Goal: Task Accomplishment & Management: Manage account settings

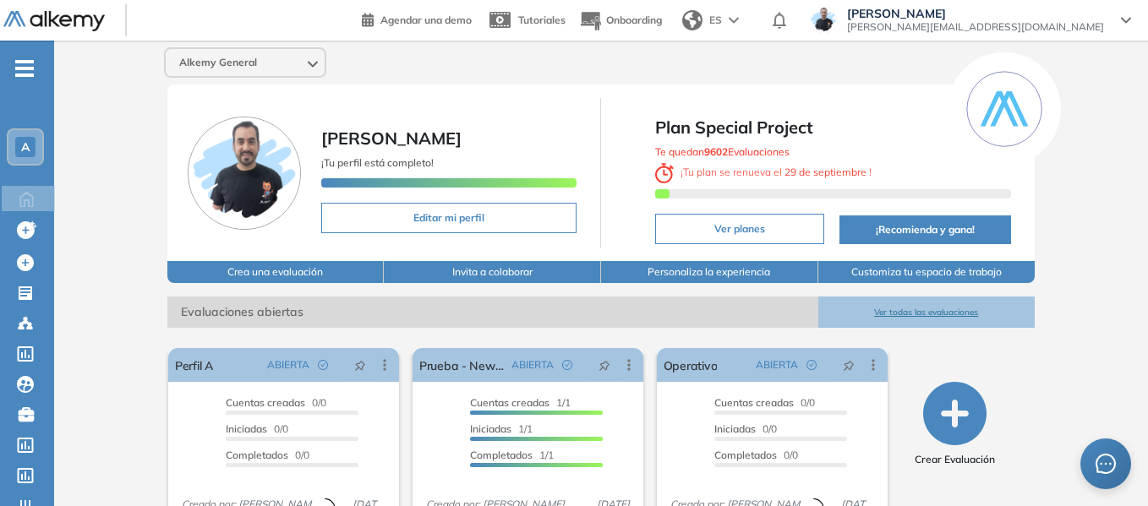
click at [29, 144] on span "A" at bounding box center [25, 147] width 8 height 14
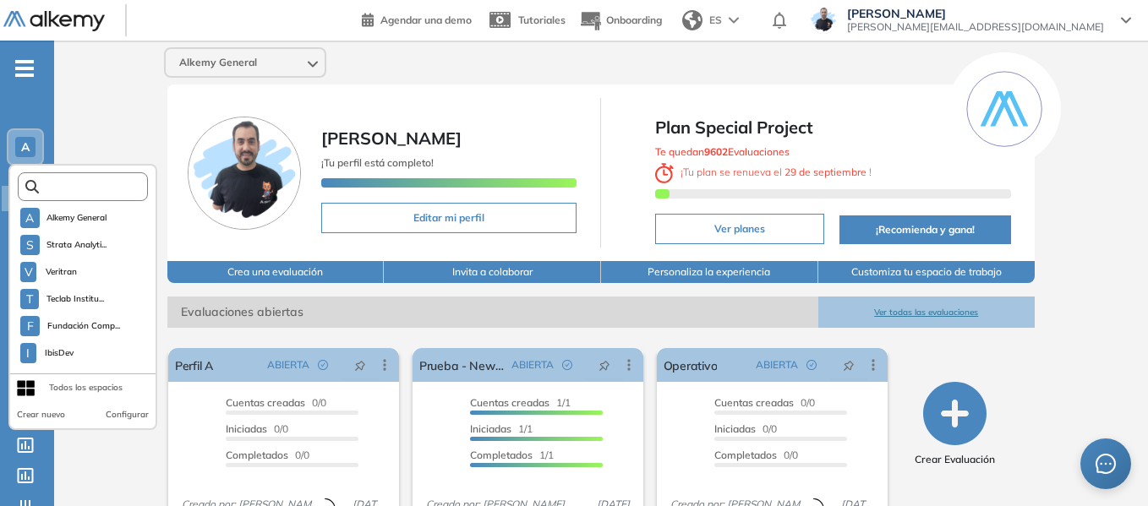
click at [85, 185] on input "text" at bounding box center [88, 187] width 98 height 13
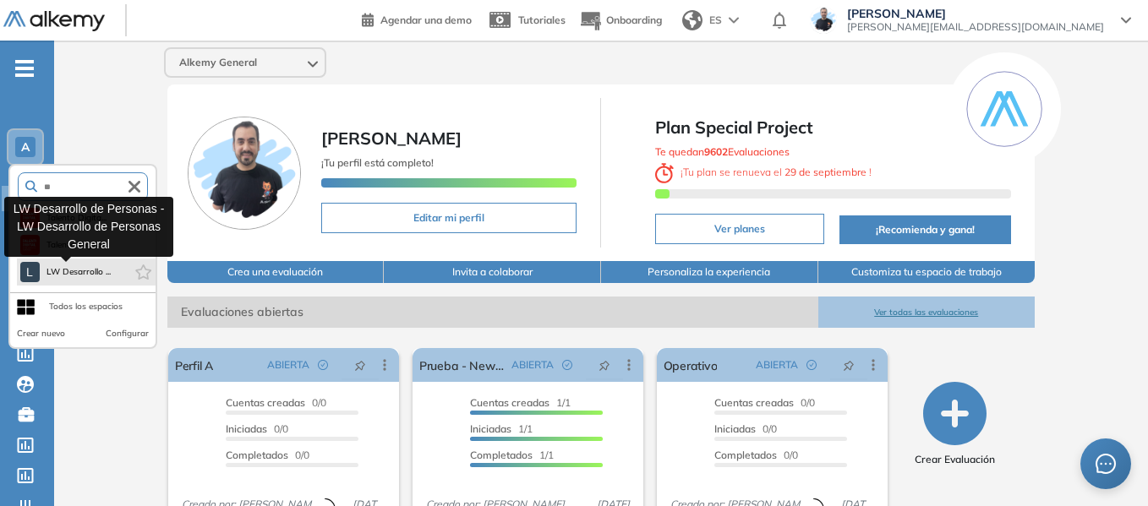
type input "**"
click at [76, 278] on span "LW Desarrollo ..." at bounding box center [78, 272] width 65 height 14
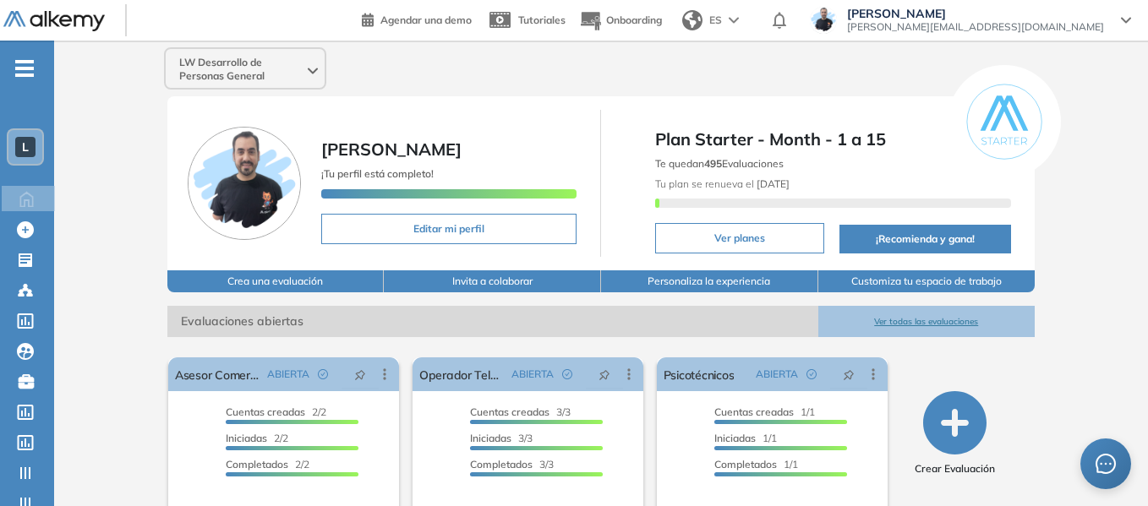
scroll to position [76, 0]
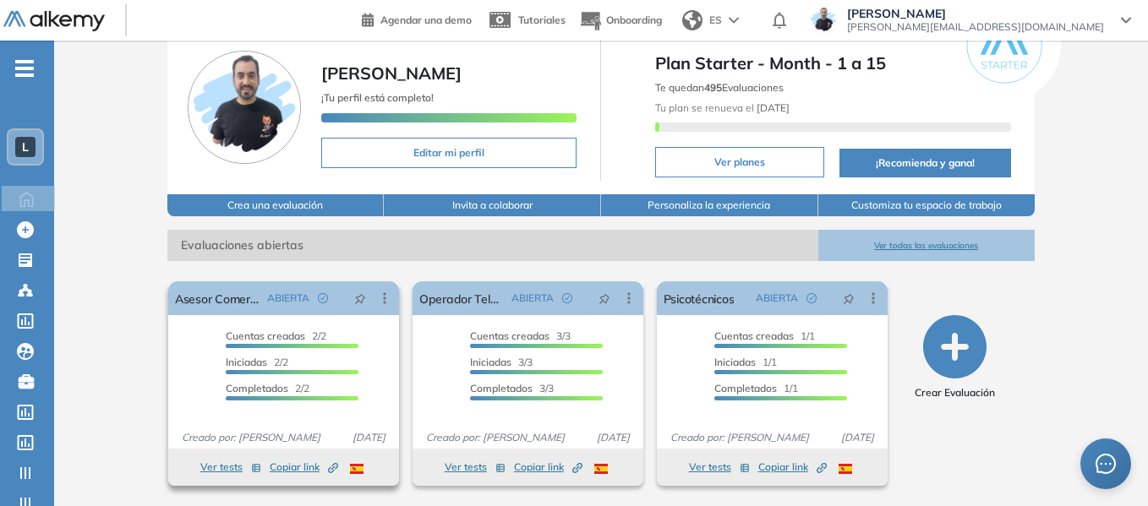
click at [222, 466] on button "Ver tests" at bounding box center [230, 467] width 61 height 20
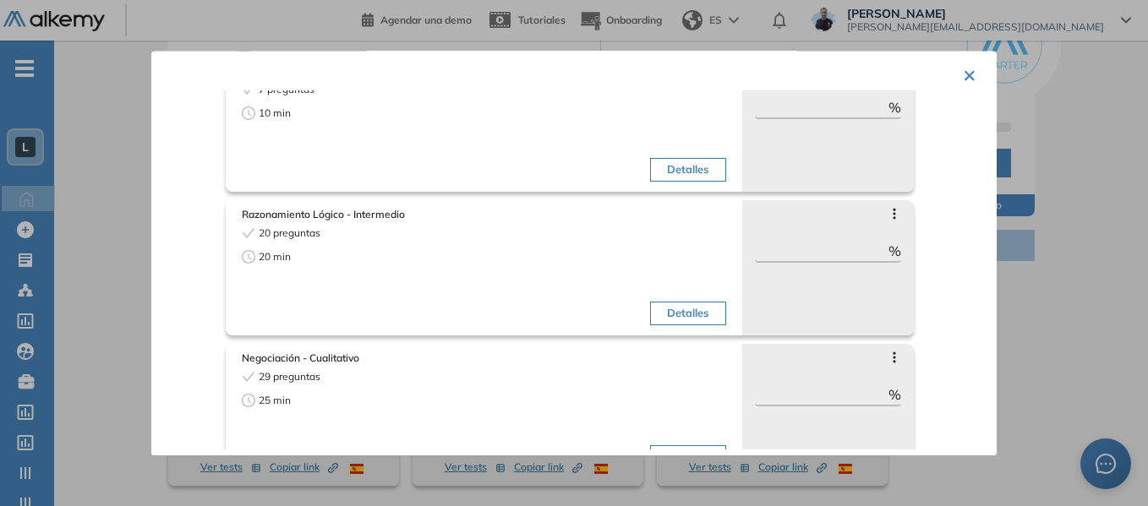
scroll to position [571, 0]
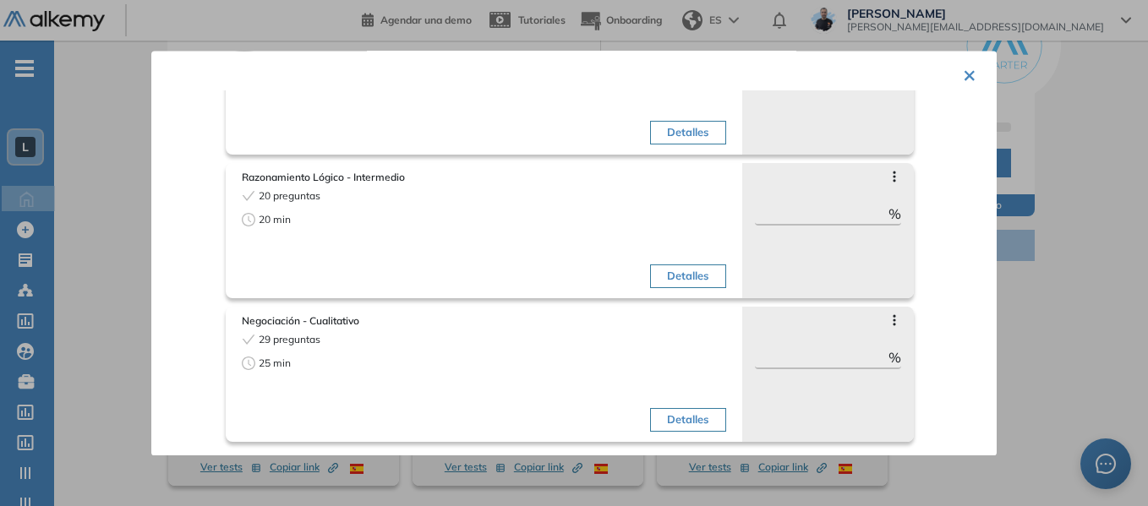
click at [963, 72] on button "×" at bounding box center [970, 73] width 14 height 33
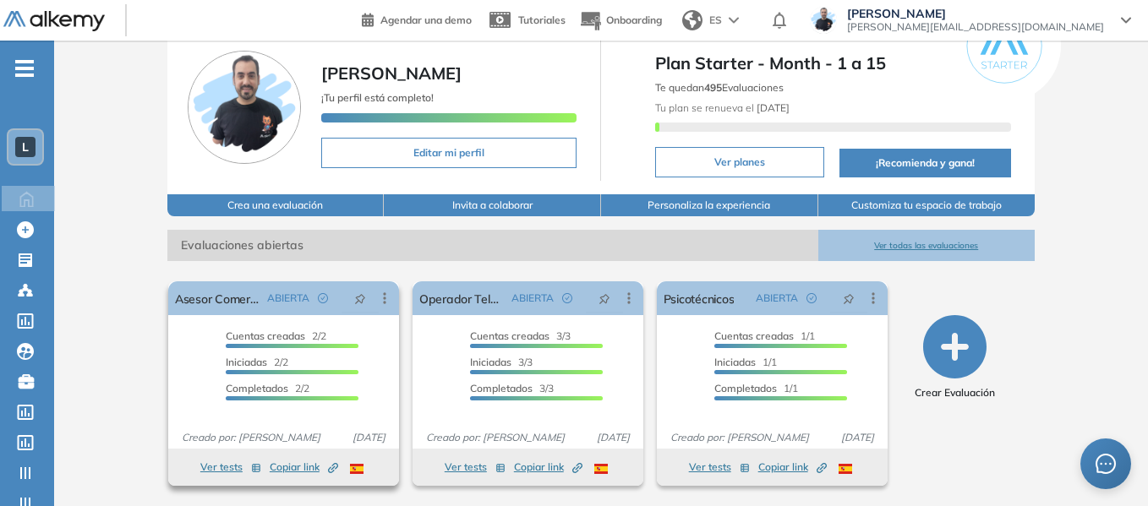
click at [231, 467] on button "Ver tests" at bounding box center [230, 467] width 61 height 20
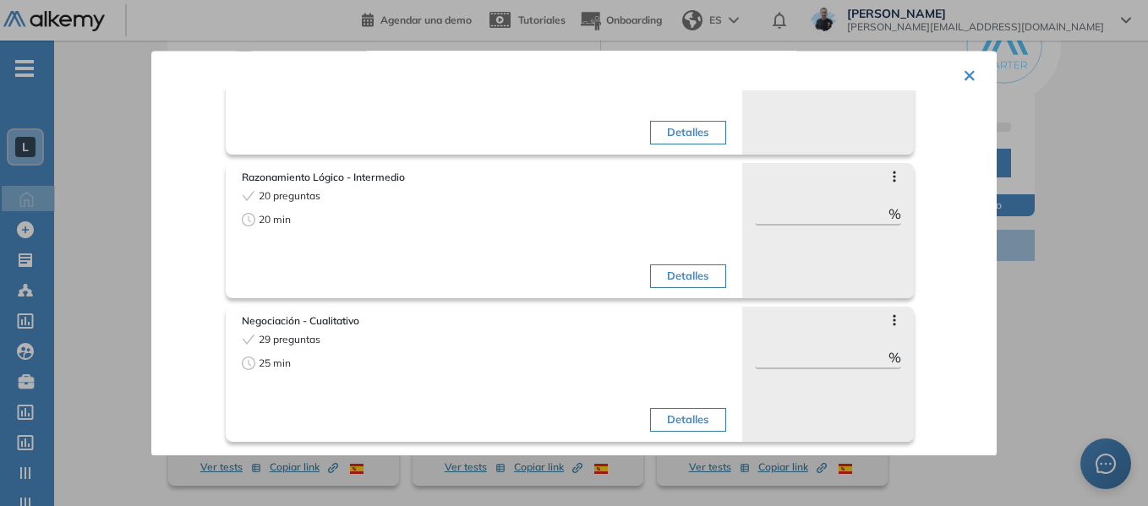
click at [963, 71] on button "×" at bounding box center [970, 73] width 14 height 33
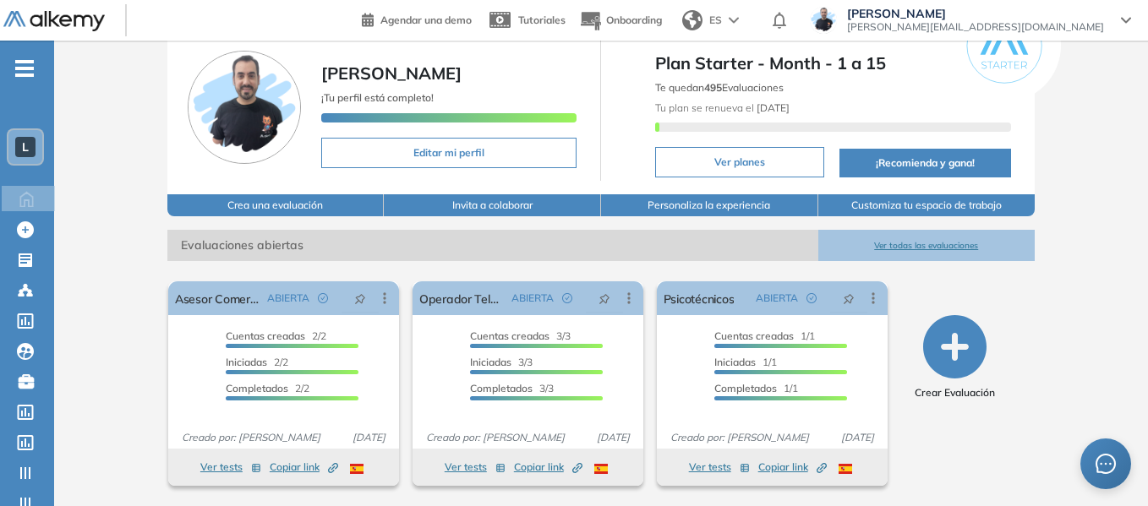
click at [17, 147] on div "L" at bounding box center [25, 147] width 20 height 20
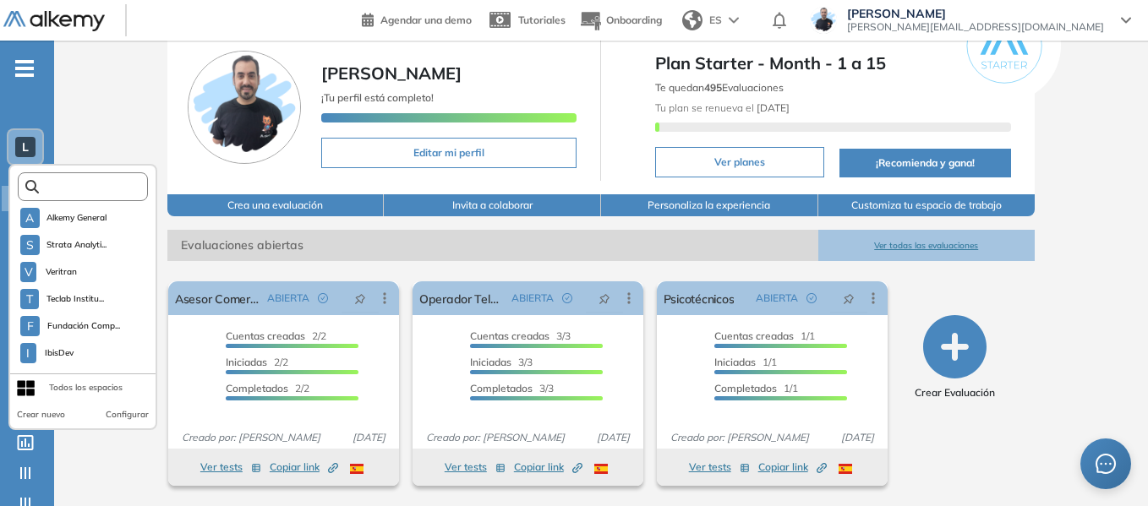
click at [76, 186] on input "text" at bounding box center [88, 187] width 98 height 13
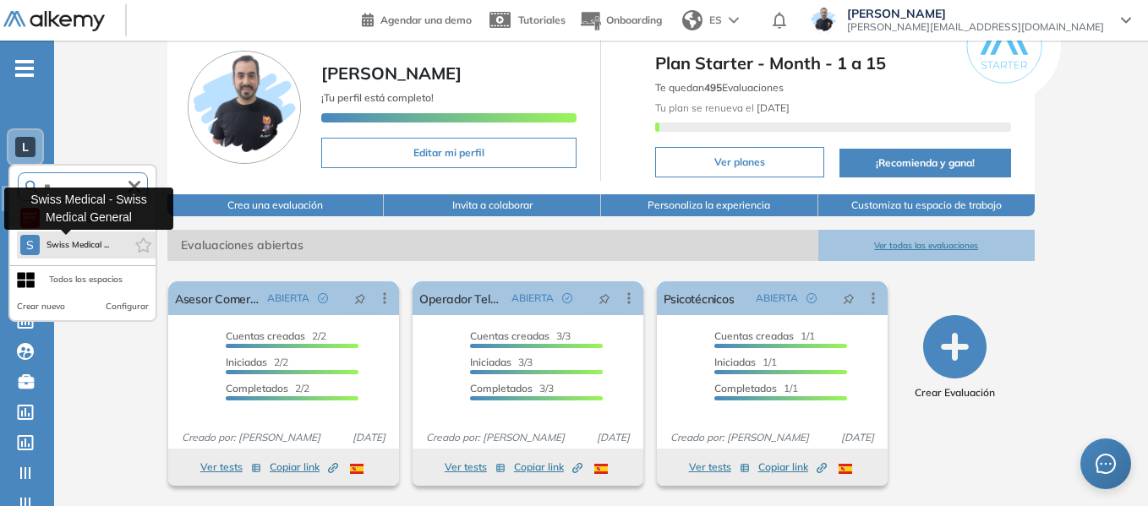
type input "**"
click at [88, 239] on span "Swiss Medical ..." at bounding box center [77, 245] width 63 height 14
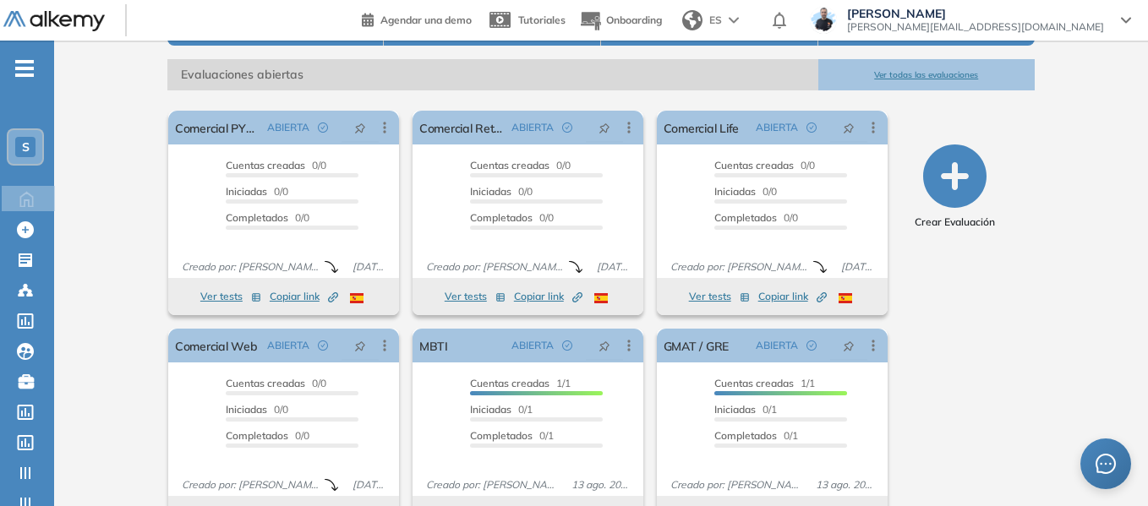
scroll to position [254, 0]
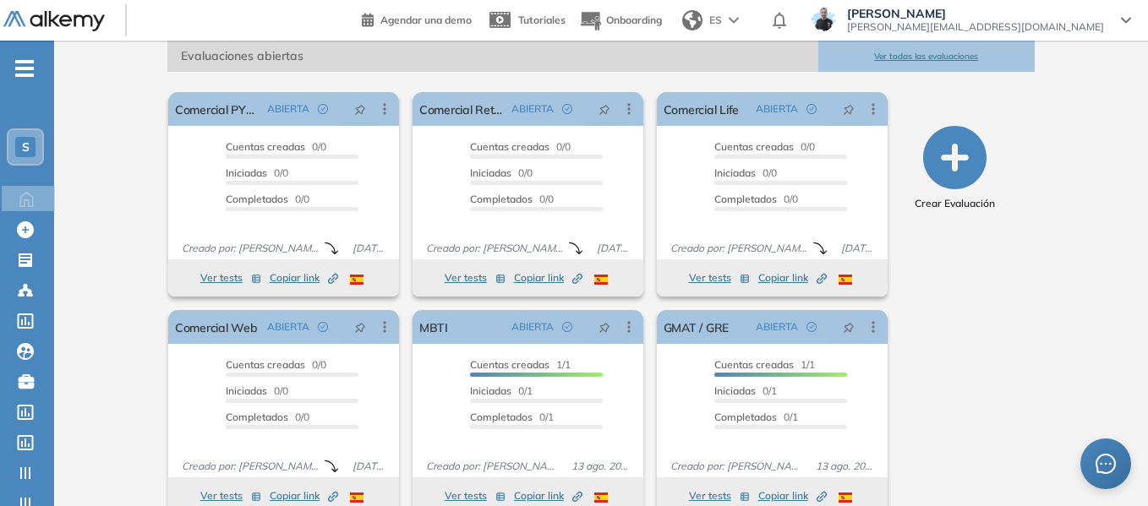
click at [15, 148] on div "S" at bounding box center [25, 147] width 20 height 20
click at [124, 95] on div "Swiss Medical General Miguel Gomez Tu perfil está a un 80% Completar perfil Pla…" at bounding box center [601, 161] width 1094 height 748
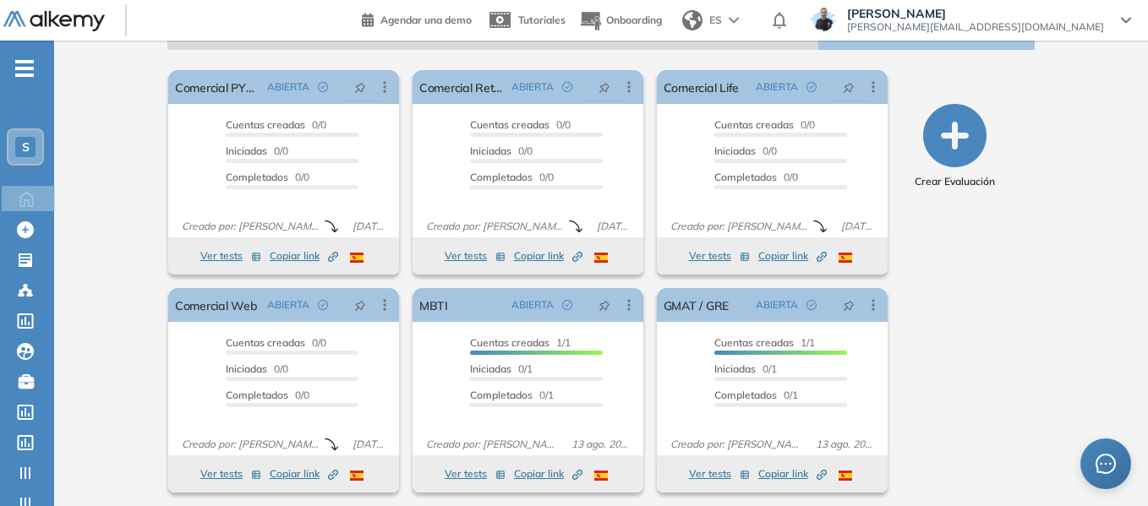
scroll to position [282, 0]
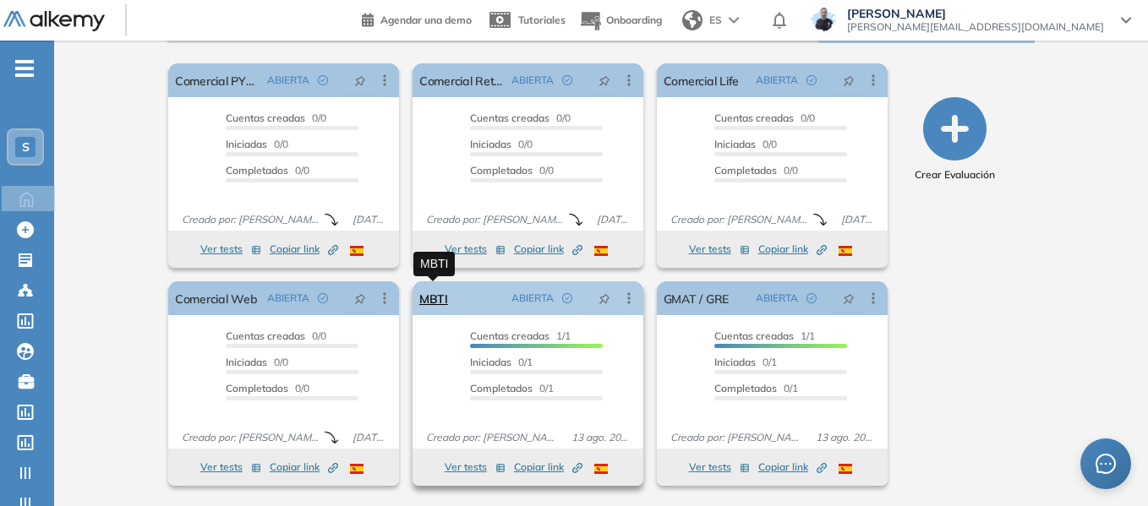
click at [436, 299] on link "MBTI" at bounding box center [433, 298] width 29 height 34
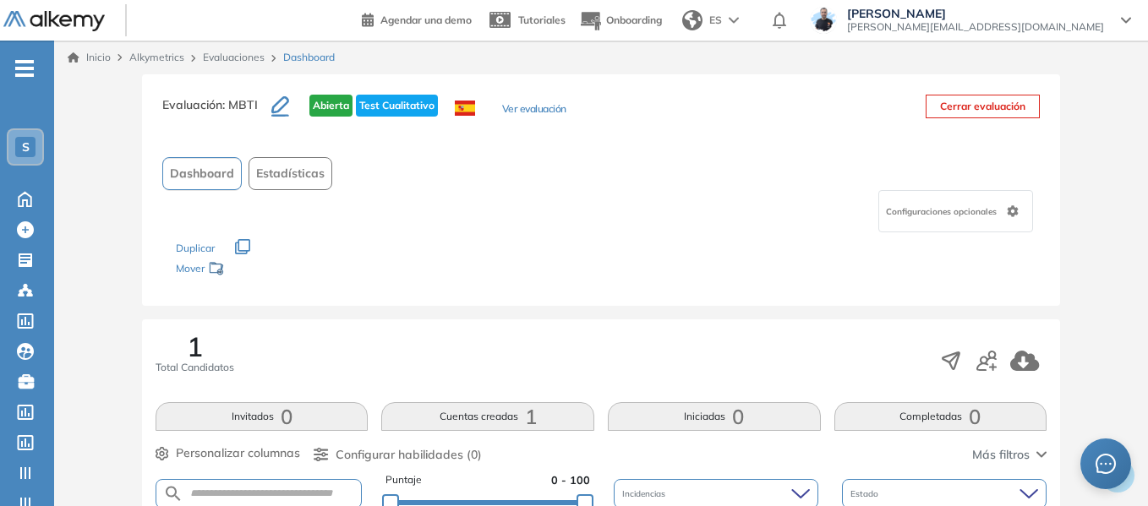
click at [254, 52] on link "Evaluaciones" at bounding box center [234, 57] width 62 height 13
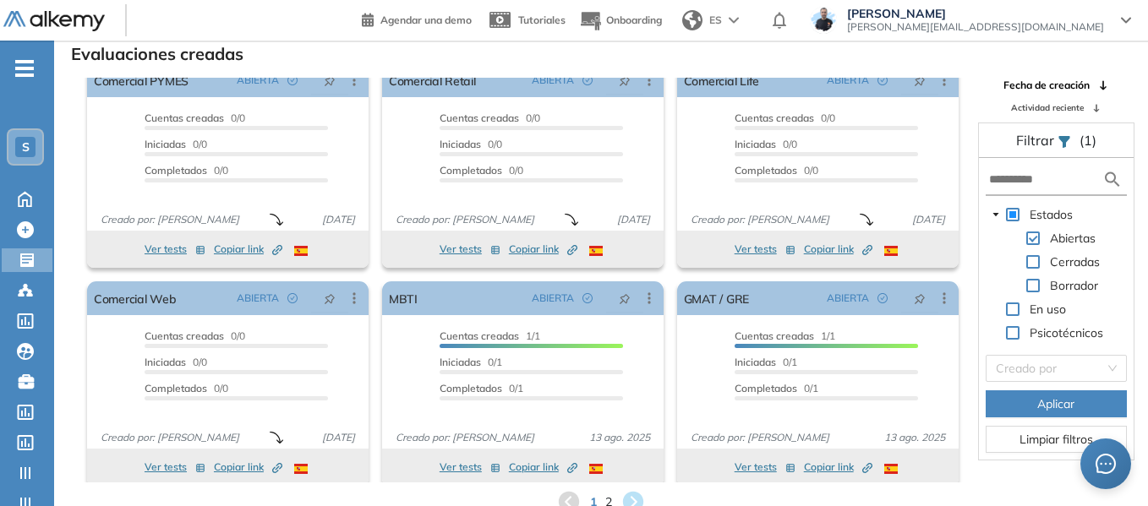
scroll to position [31, 0]
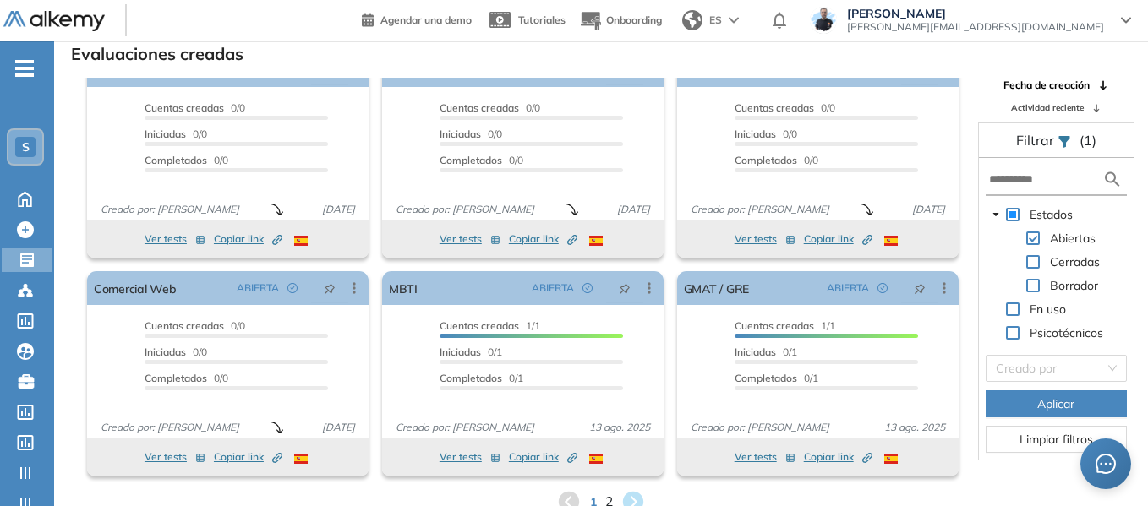
click at [607, 500] on span "2" at bounding box center [609, 502] width 8 height 19
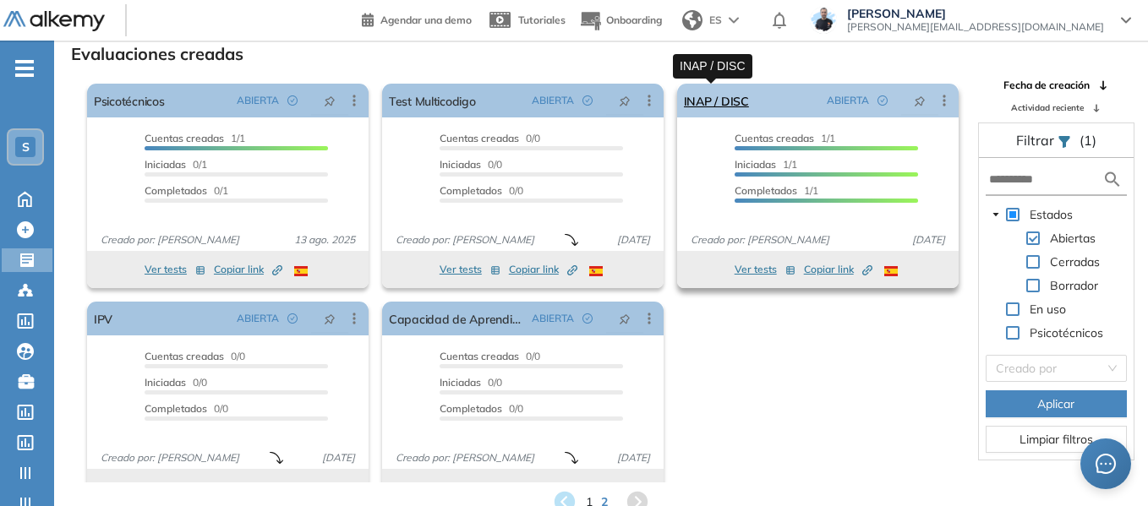
click at [722, 101] on link "INAP / DISC" at bounding box center [716, 101] width 65 height 34
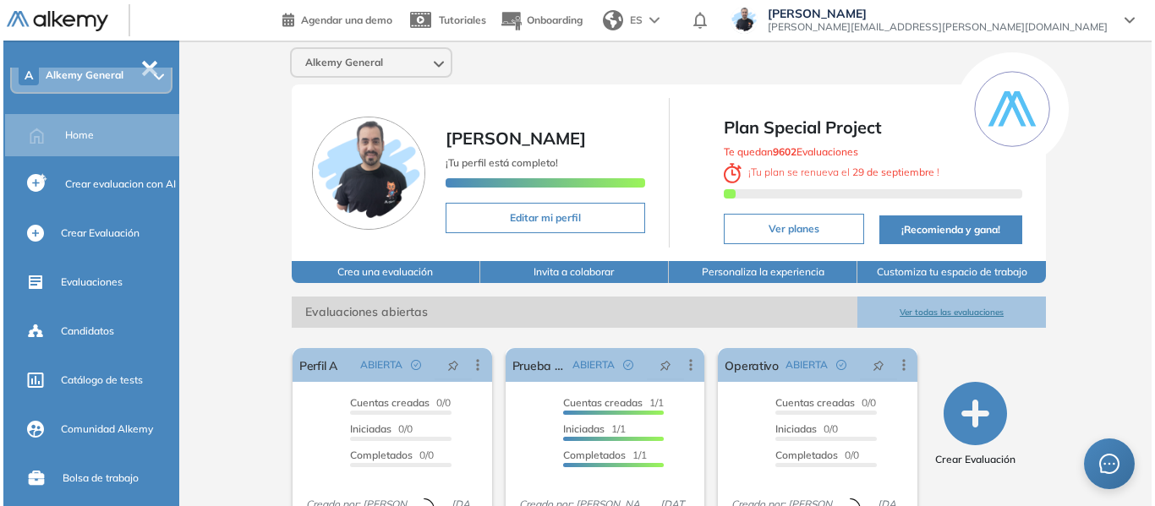
scroll to position [85, 0]
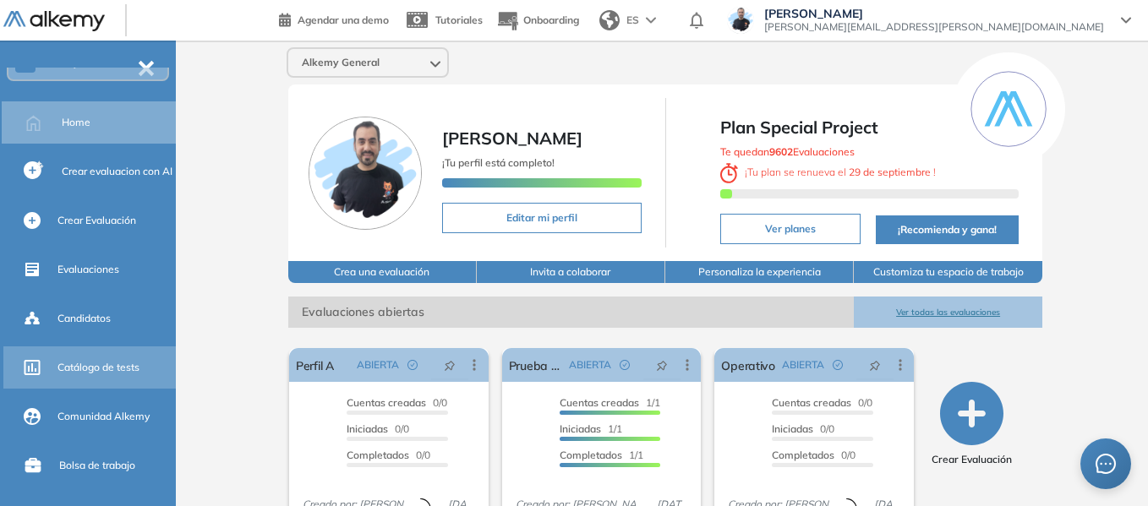
drag, startPoint x: 95, startPoint y: 374, endPoint x: 104, endPoint y: 371, distance: 9.6
click at [95, 374] on span "Catálogo de tests" at bounding box center [98, 367] width 82 height 15
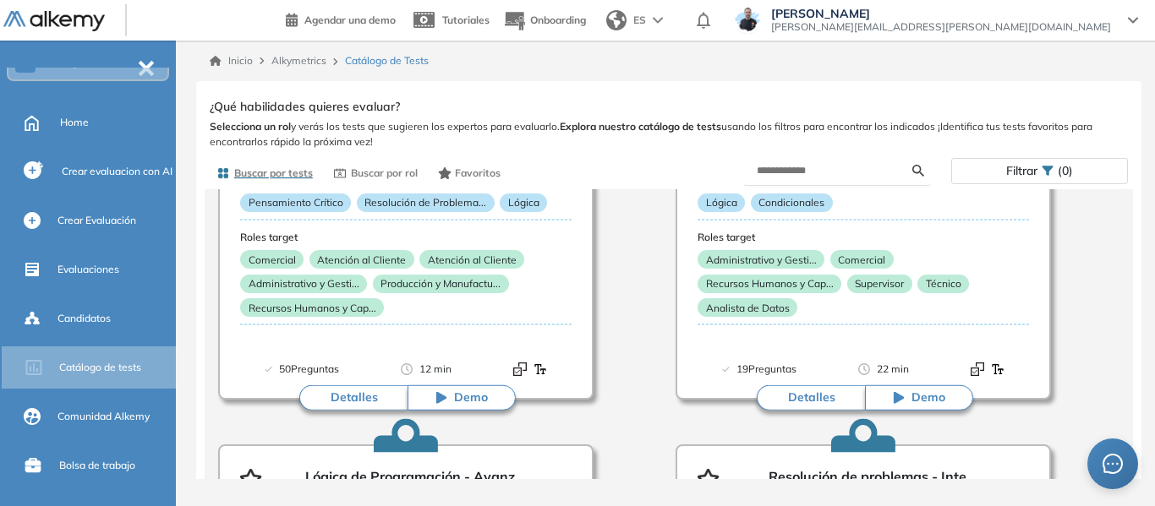
scroll to position [254, 0]
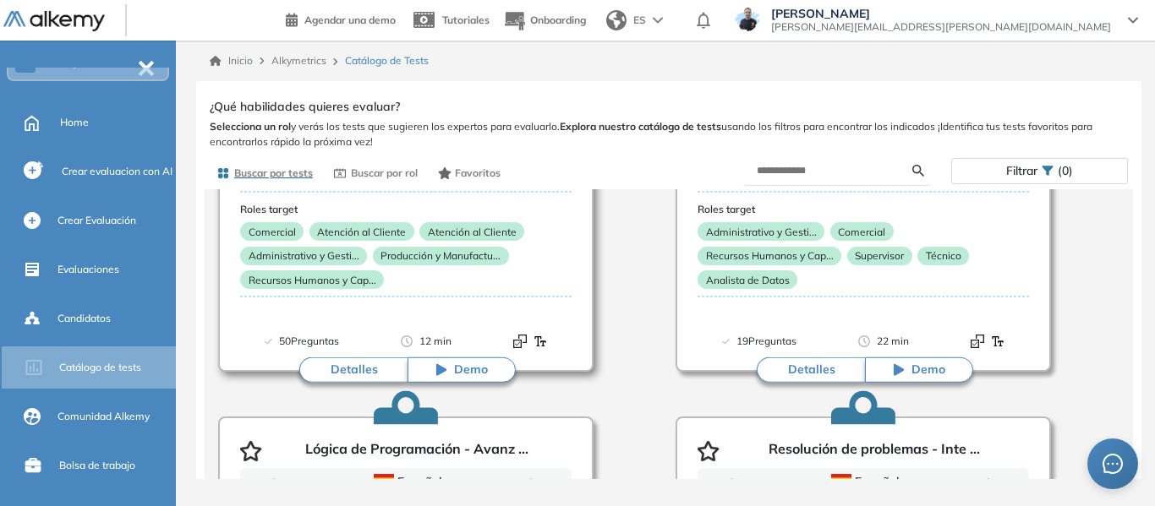
click at [351, 370] on button "Detalles" at bounding box center [353, 370] width 108 height 25
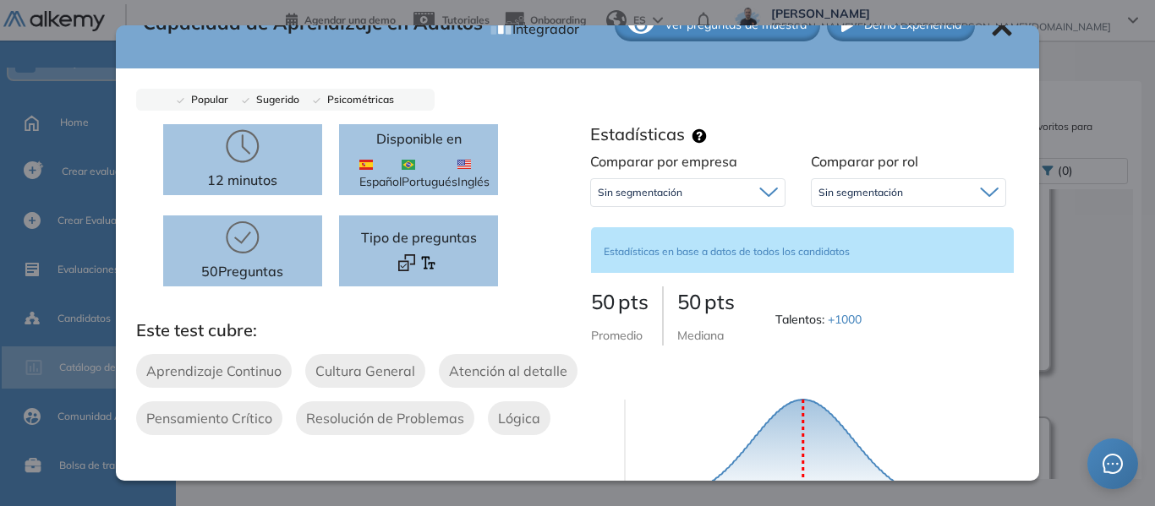
scroll to position [0, 0]
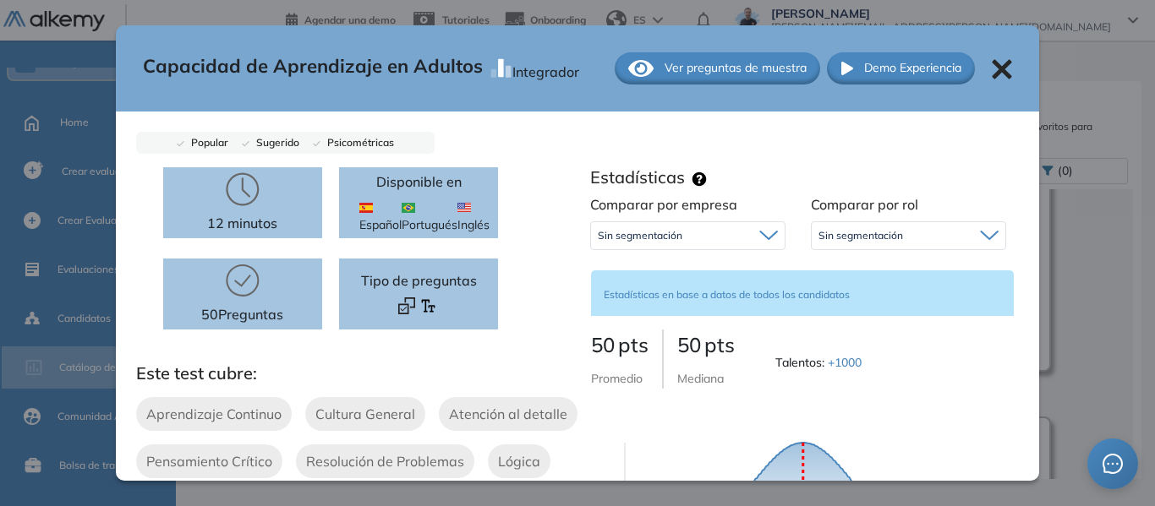
click at [991, 65] on icon at bounding box center [1001, 69] width 20 height 20
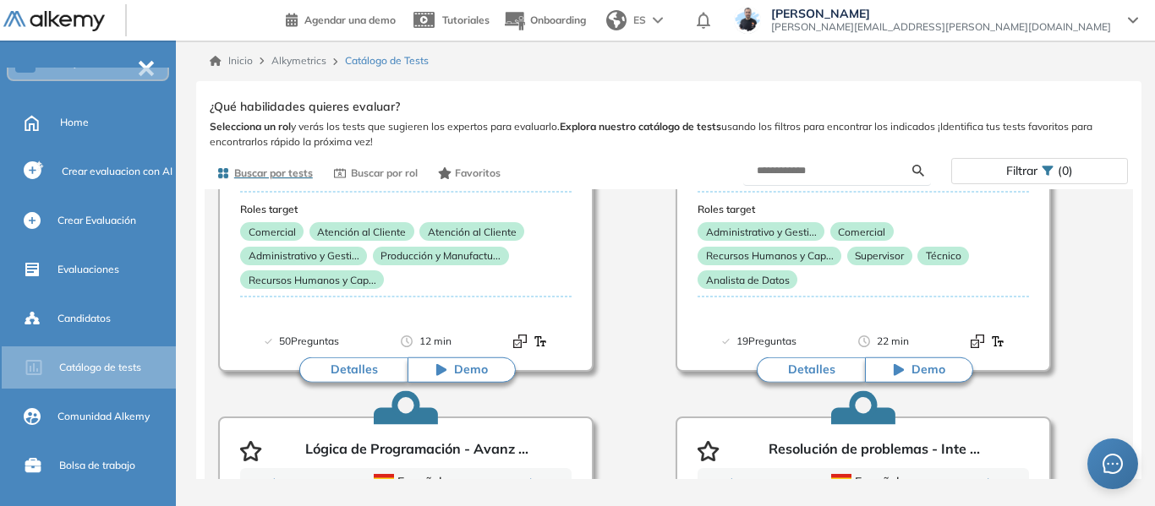
click at [818, 161] on form at bounding box center [837, 171] width 188 height 30
click at [818, 168] on input "text" at bounding box center [834, 170] width 156 height 15
type input "****"
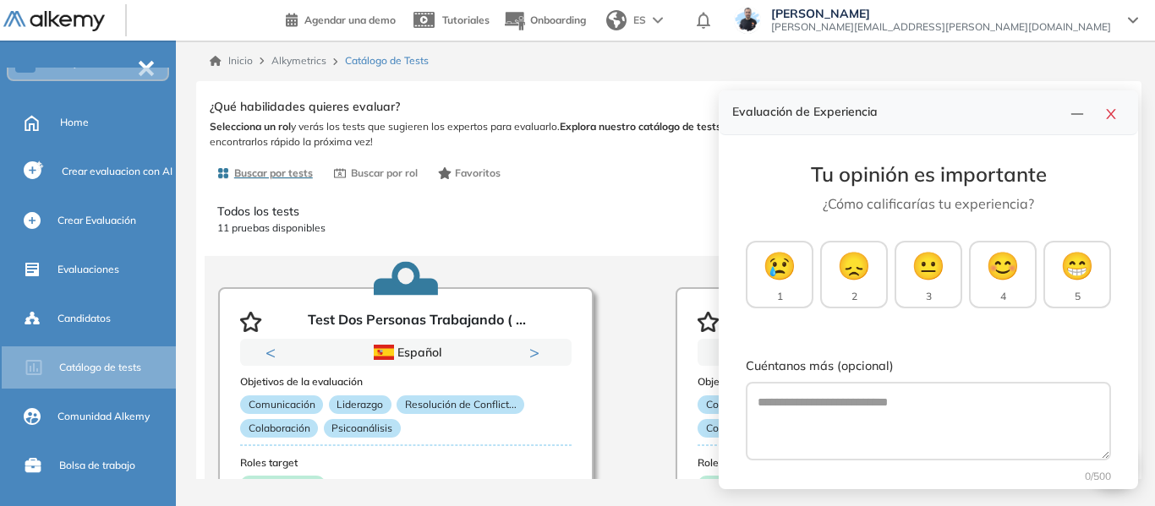
drag, startPoint x: 784, startPoint y: 168, endPoint x: 1145, endPoint y: 106, distance: 367.0
click at [724, 168] on div "Tu opinión es importante ¿Cómo calificarías tu experiencia? 😢 1 😞 2 😐 3 😊 4 😁 5…" at bounding box center [927, 355] width 419 height 440
click at [1101, 115] on button "button" at bounding box center [1110, 113] width 27 height 24
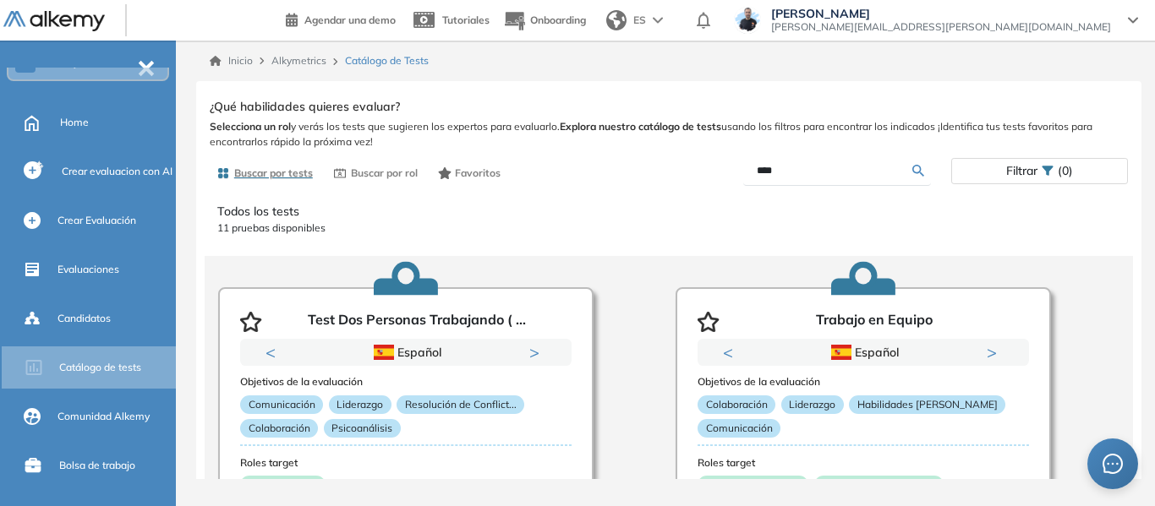
drag, startPoint x: 789, startPoint y: 173, endPoint x: 588, endPoint y: 232, distance: 208.6
click at [588, 232] on div "Ver preguntas de muestra Demo Experiencia Starter Validado undefined minutos Pr…" at bounding box center [669, 312] width 918 height 434
type input "*****"
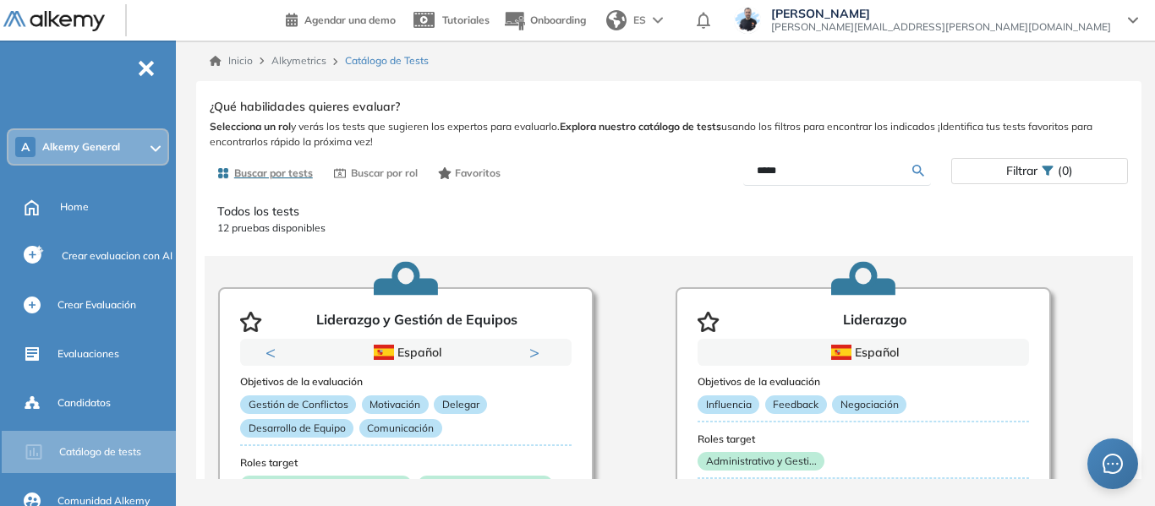
drag, startPoint x: 88, startPoint y: 206, endPoint x: 254, endPoint y: 84, distance: 206.1
click at [88, 206] on span "Home" at bounding box center [74, 206] width 29 height 15
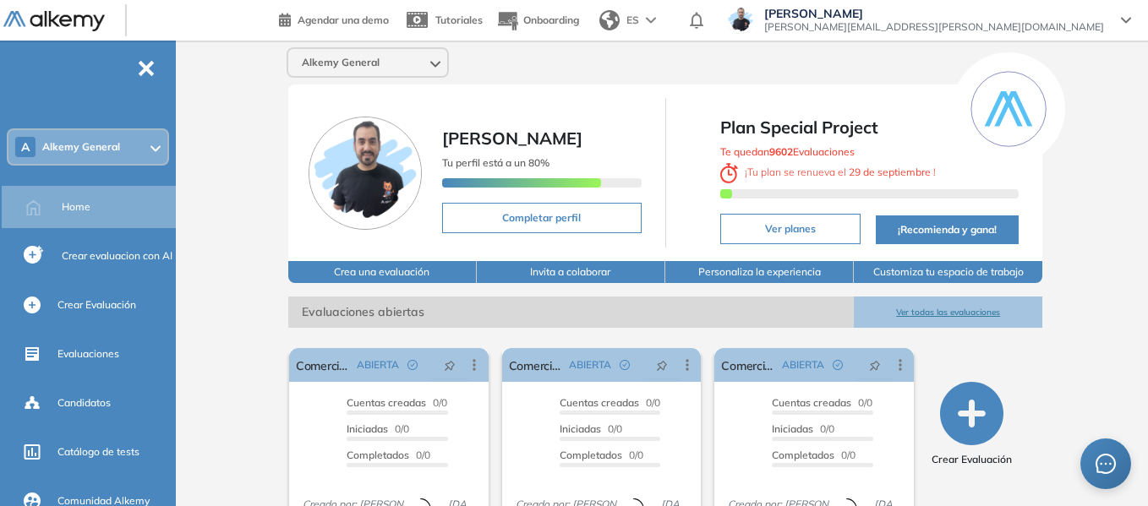
click at [138, 137] on div "A Alkemy General" at bounding box center [87, 147] width 159 height 34
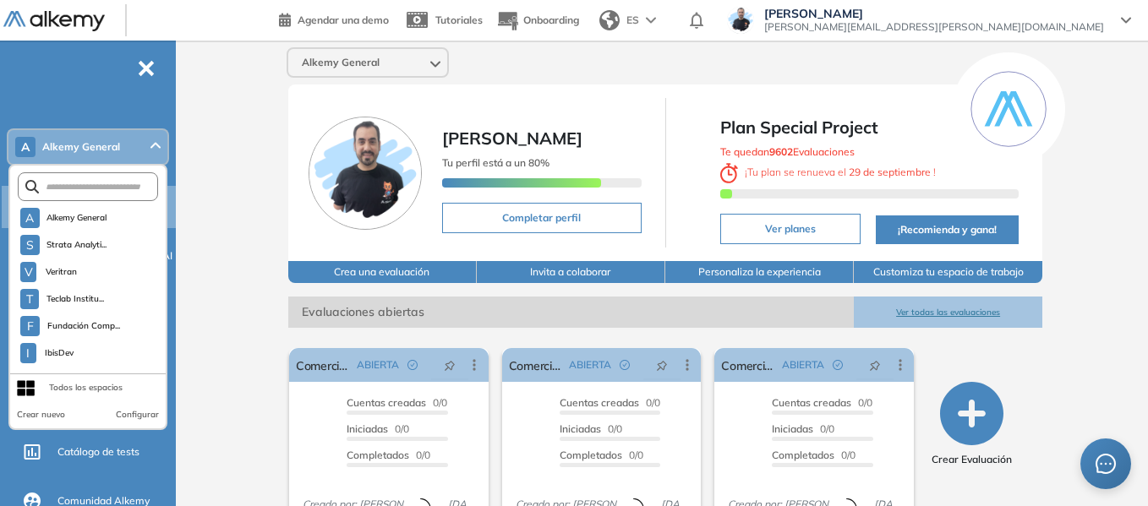
click at [115, 187] on form at bounding box center [88, 186] width 140 height 29
click at [204, 185] on div "Alkemy General Miguel Gomez Tu perfil está a un 80% Completar perfil Plan Speci…" at bounding box center [665, 416] width 965 height 751
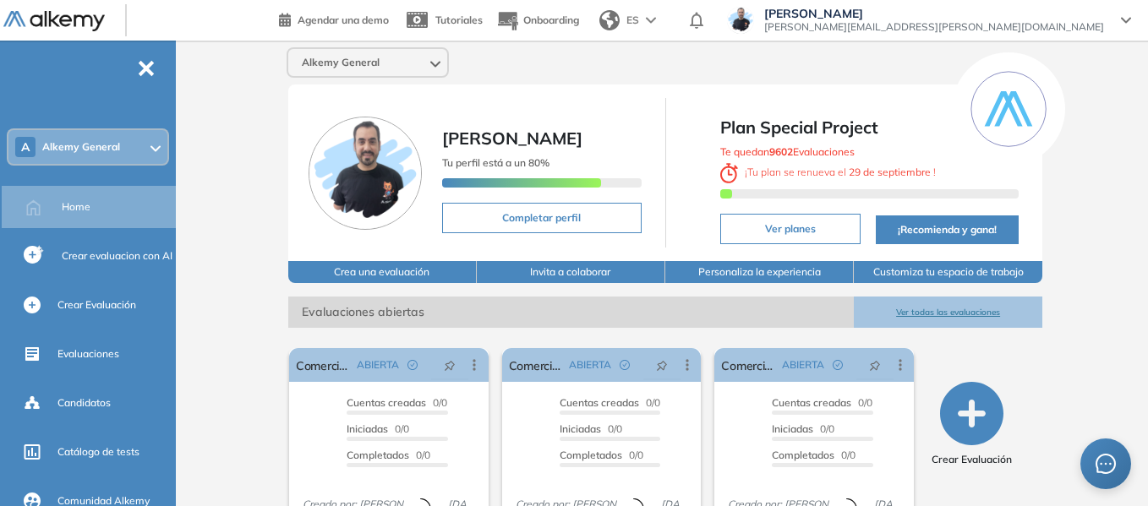
click at [130, 141] on div "A Alkemy General" at bounding box center [87, 147] width 159 height 34
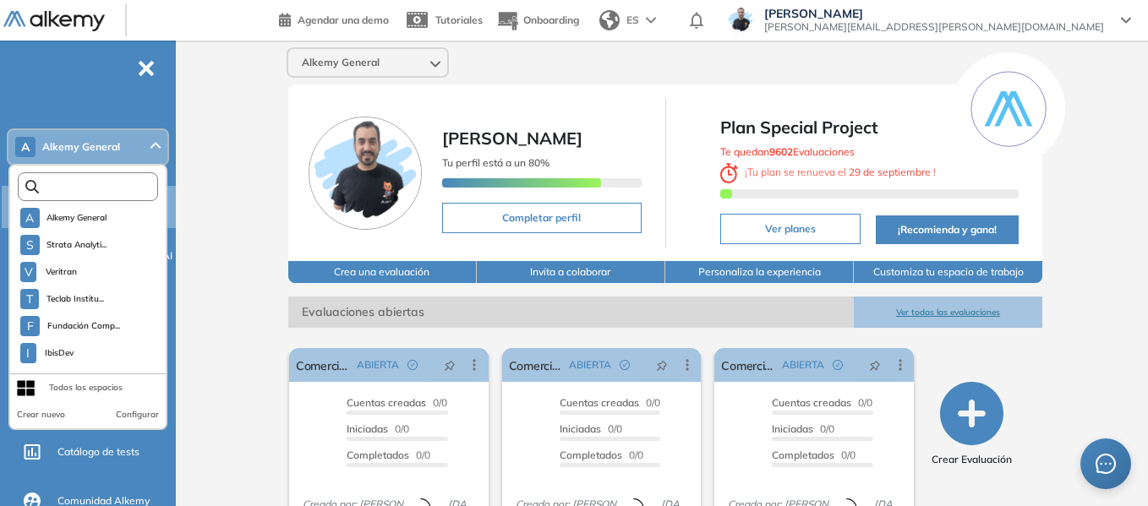
click at [95, 182] on input "text" at bounding box center [92, 187] width 106 height 13
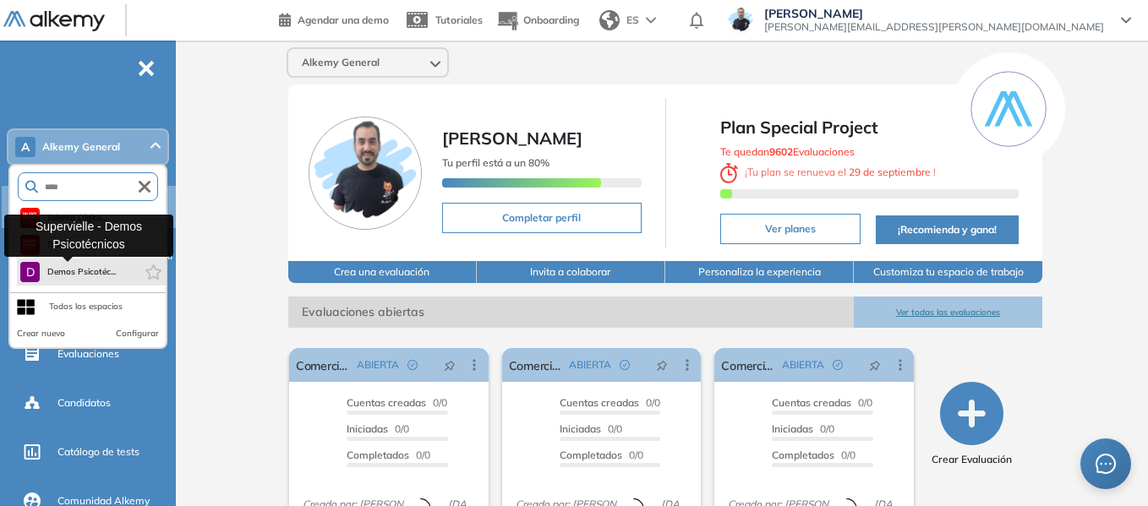
type input "****"
click at [99, 275] on span "Demos Psicotéc..." at bounding box center [80, 272] width 69 height 14
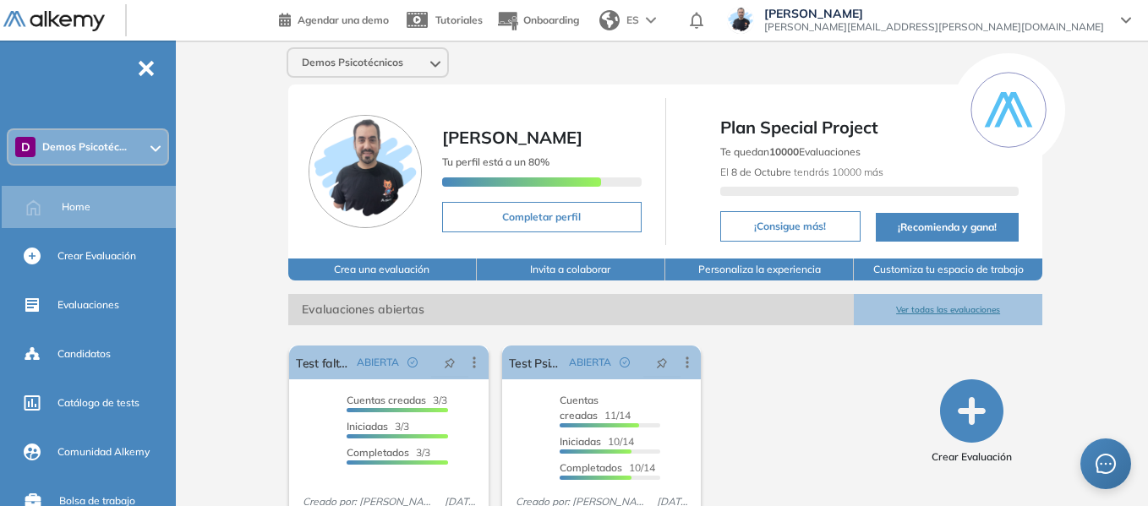
click at [152, 148] on icon at bounding box center [155, 148] width 8 height 4
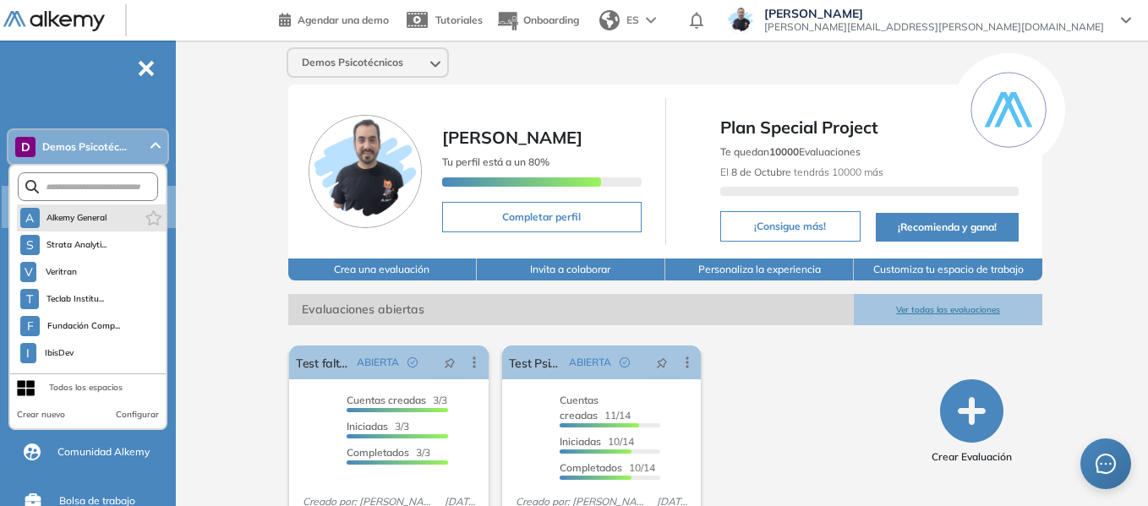
click at [107, 215] on span "Alkemy General" at bounding box center [76, 218] width 61 height 14
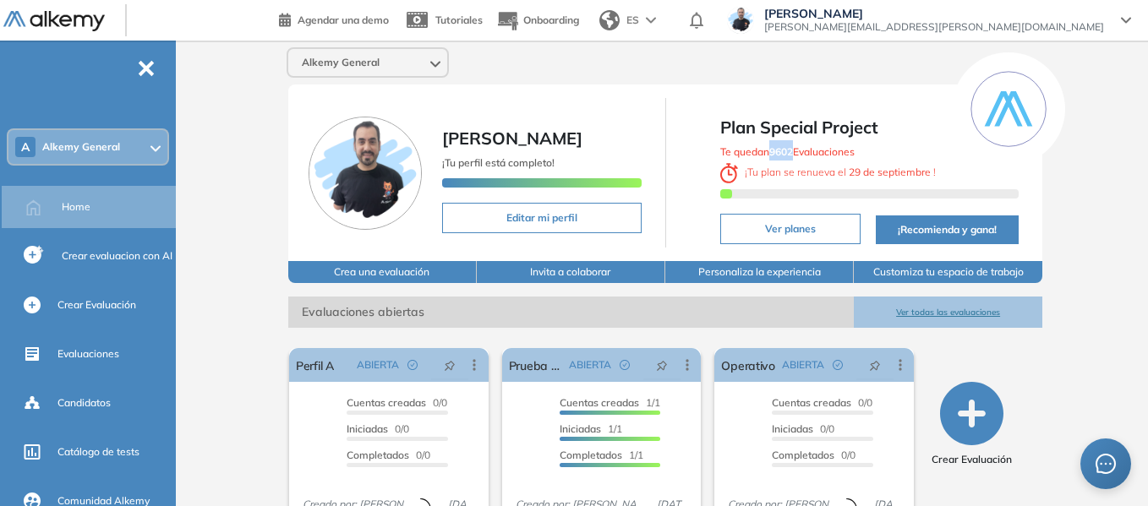
drag, startPoint x: 773, startPoint y: 151, endPoint x: 796, endPoint y: 158, distance: 23.8
click at [796, 158] on div "Te quedan 9602 Evaluaciones ¡ Tu plan se renueva el 29 de septiembre !" at bounding box center [869, 172] width 299 height 65
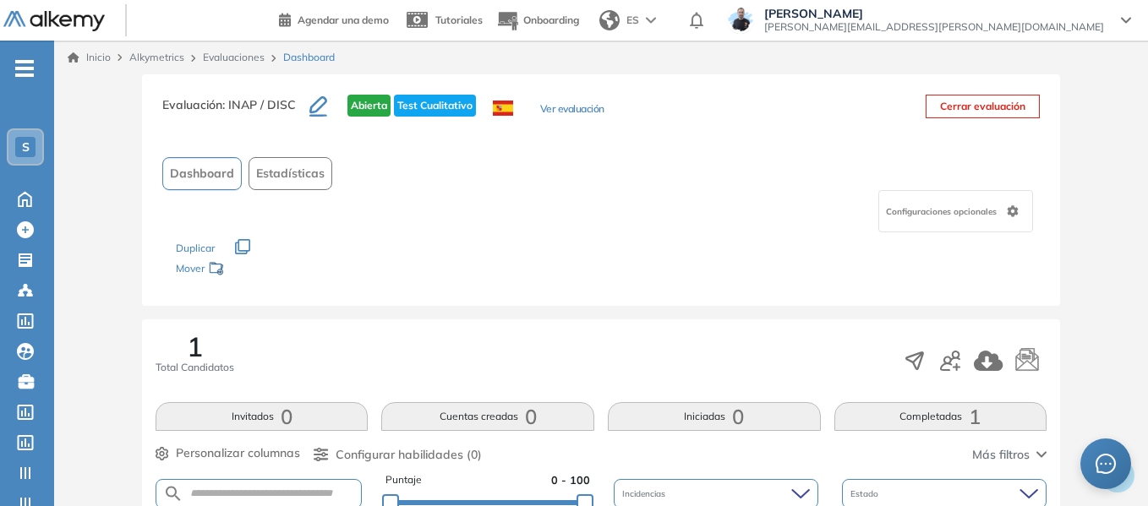
click at [248, 53] on link "Evaluaciones" at bounding box center [234, 57] width 62 height 13
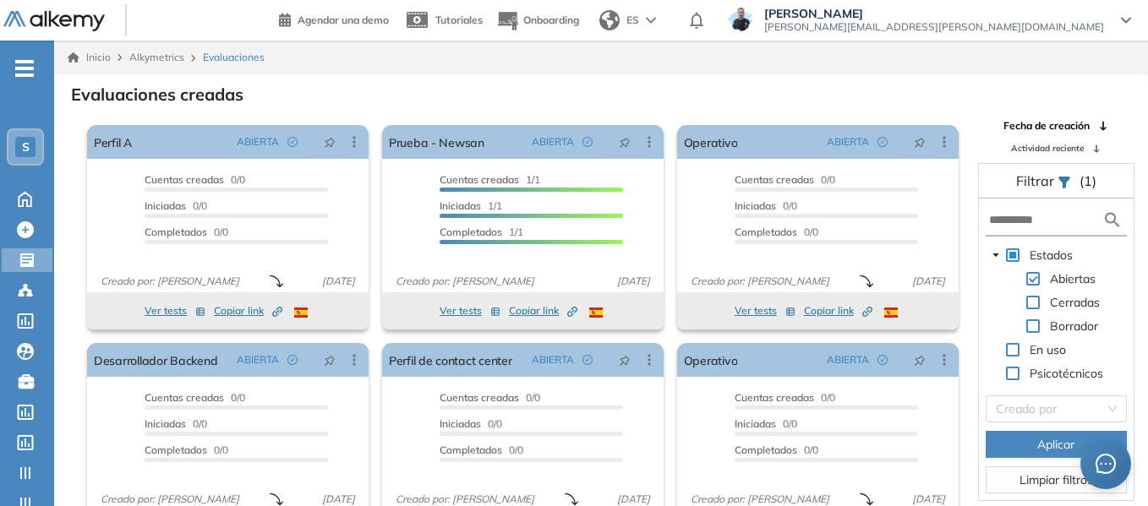
click at [30, 155] on div "S" at bounding box center [25, 147] width 20 height 20
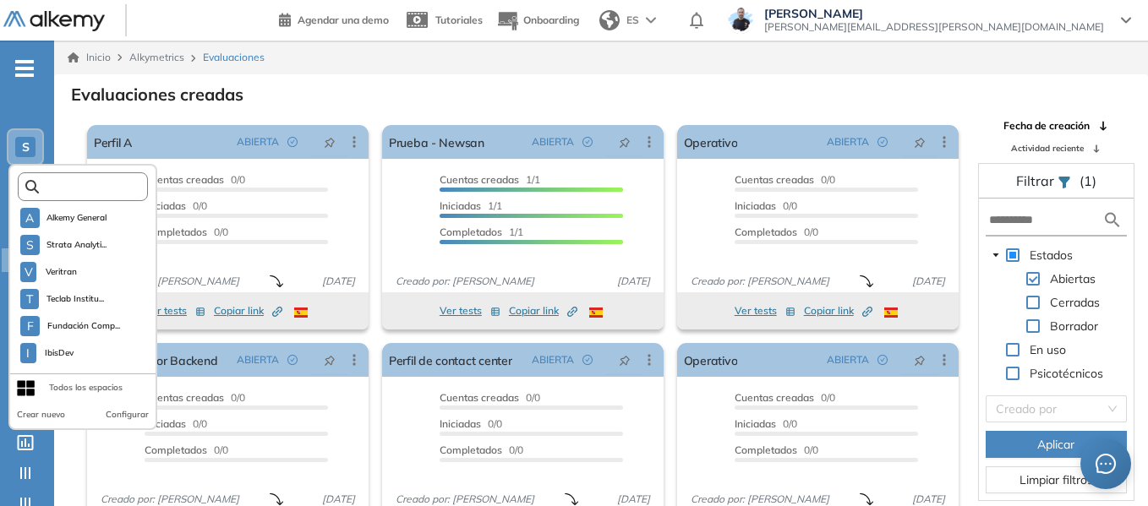
click at [98, 190] on input "text" at bounding box center [88, 187] width 98 height 13
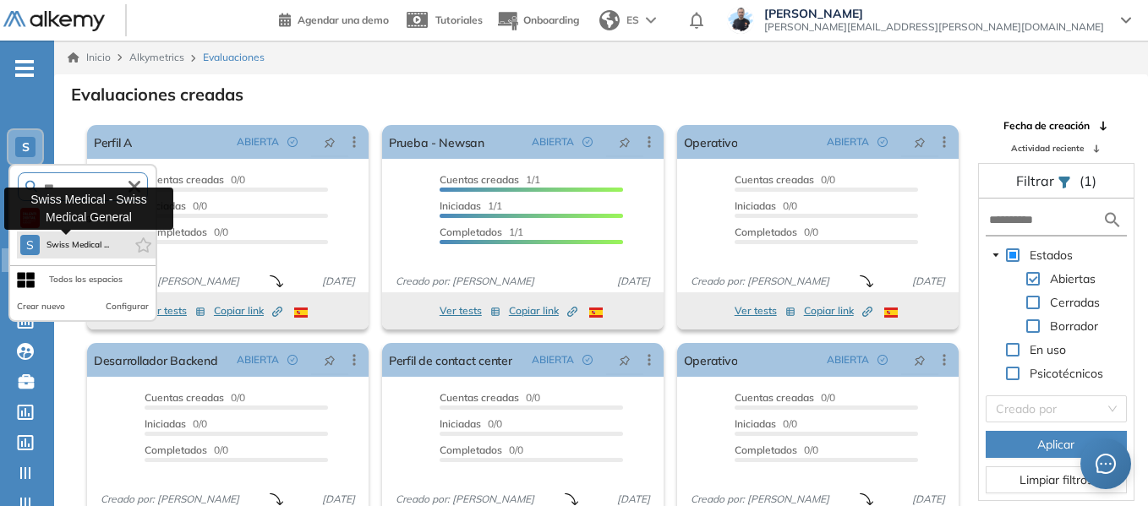
type input "***"
click at [84, 246] on span "Swiss Medical ..." at bounding box center [77, 245] width 63 height 14
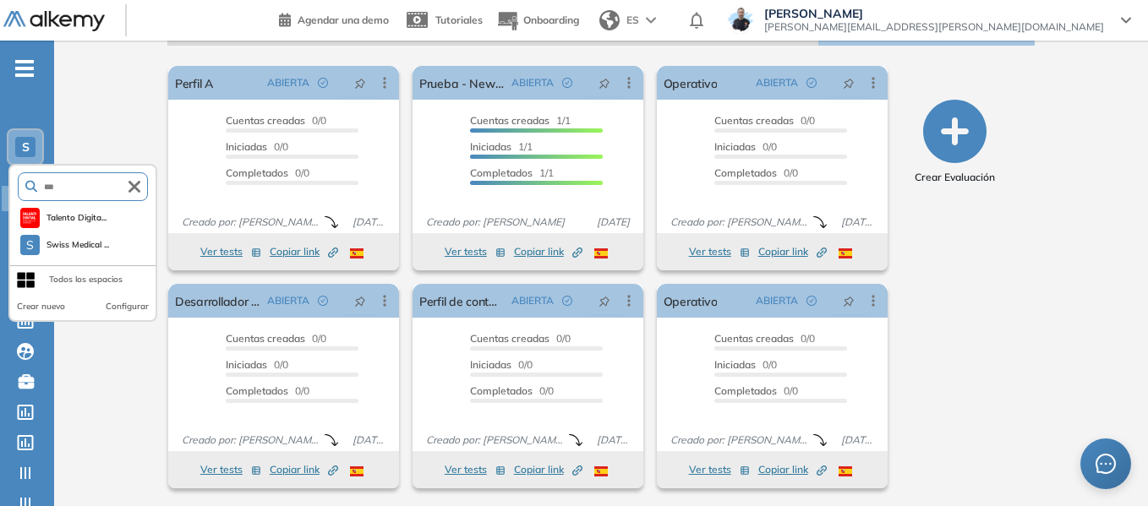
scroll to position [282, 0]
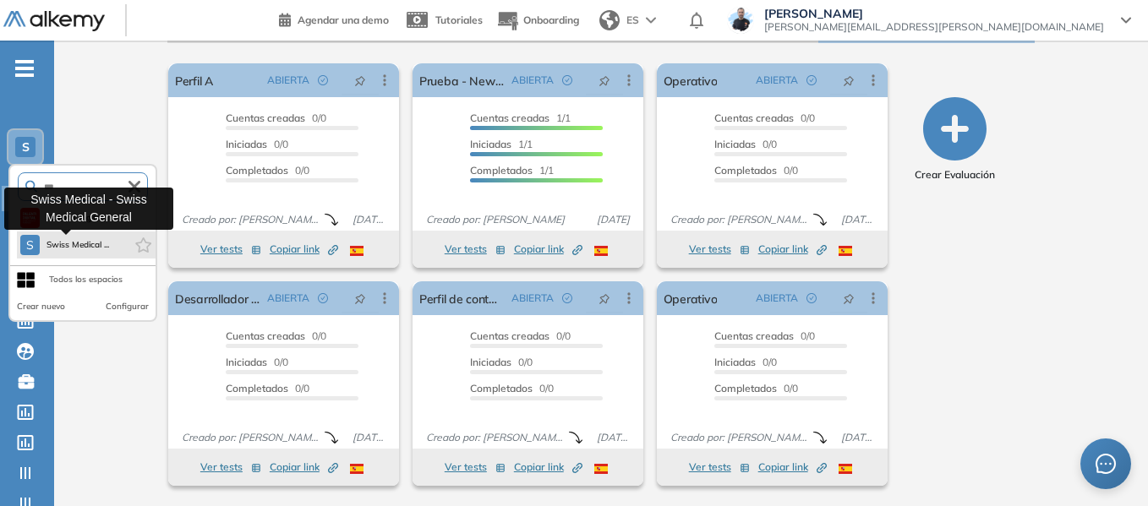
click at [63, 243] on span "Swiss Medical ..." at bounding box center [77, 245] width 63 height 14
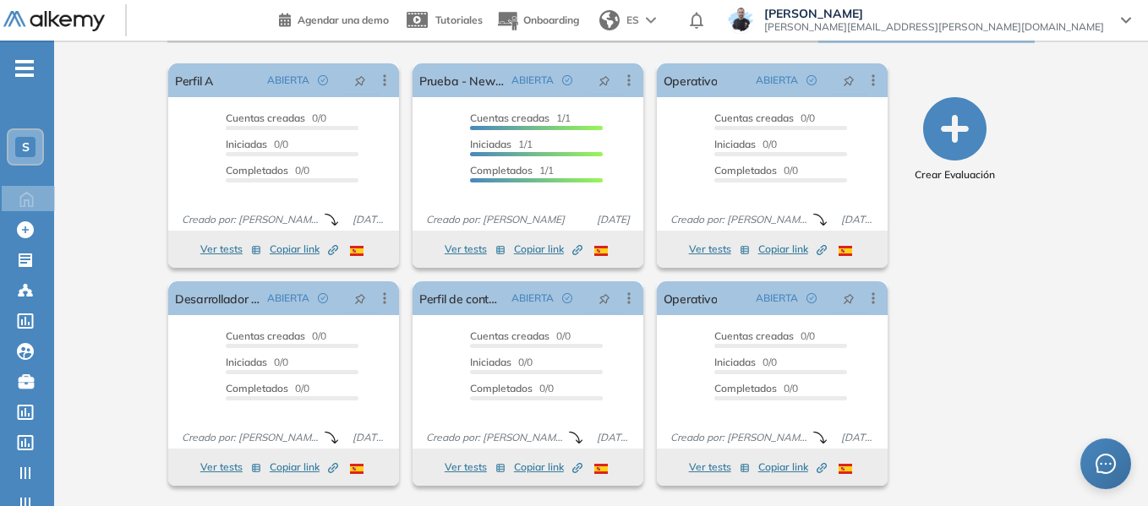
click at [131, 69] on div "Swiss Medical General [PERSON_NAME] ¡Tu perfil está completo! Editar mi perfil …" at bounding box center [601, 132] width 1094 height 748
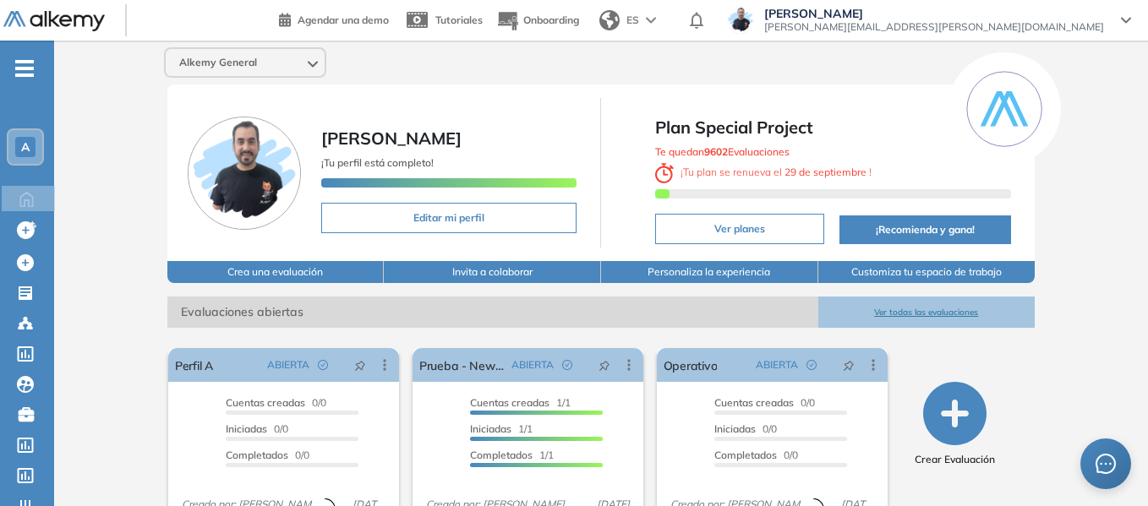
click at [34, 155] on div "A" at bounding box center [25, 147] width 20 height 20
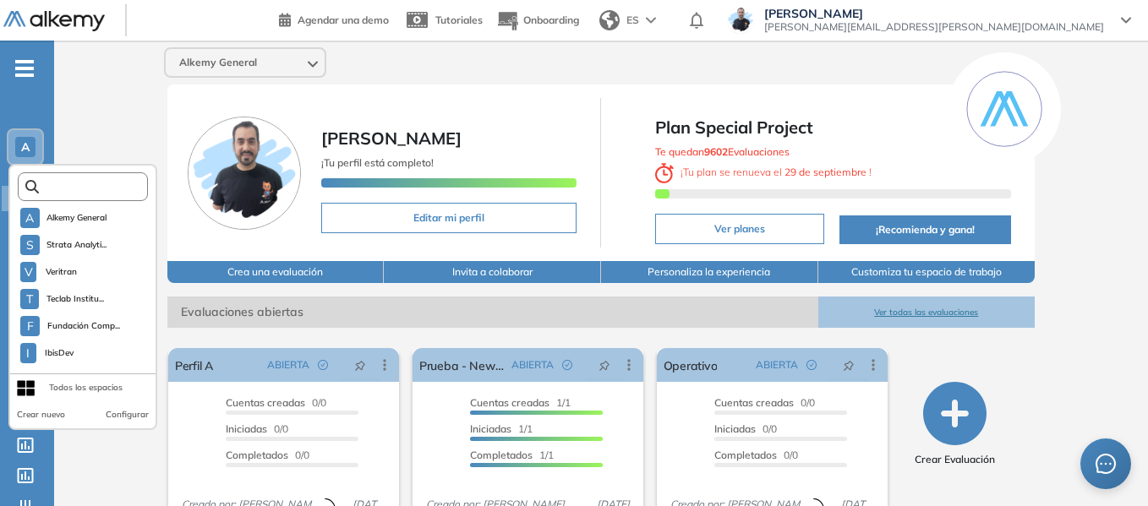
click at [99, 188] on input "text" at bounding box center [88, 187] width 98 height 13
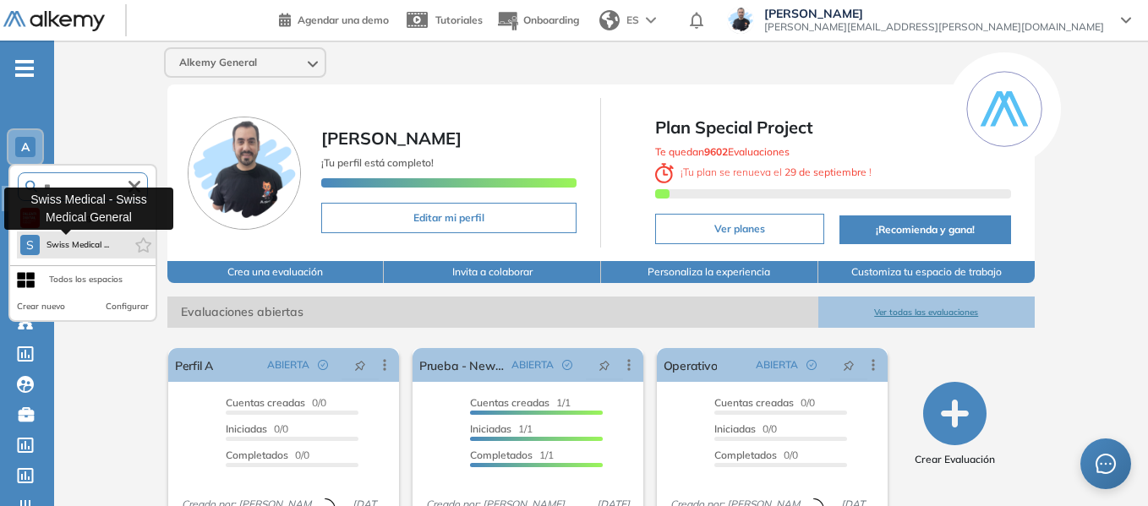
type input "**"
click at [82, 238] on button "S Swiss Medical ..." at bounding box center [65, 245] width 90 height 20
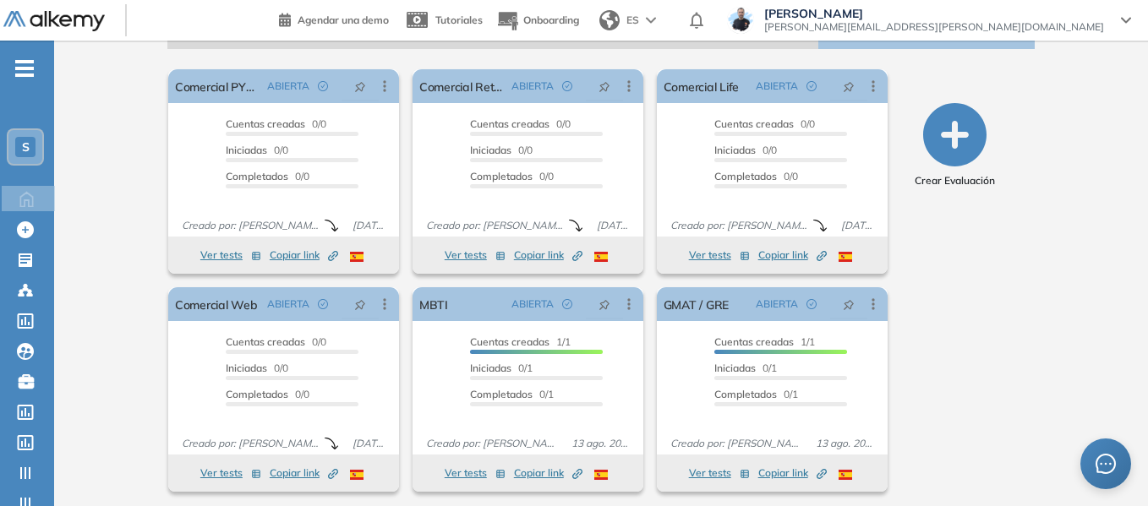
scroll to position [282, 0]
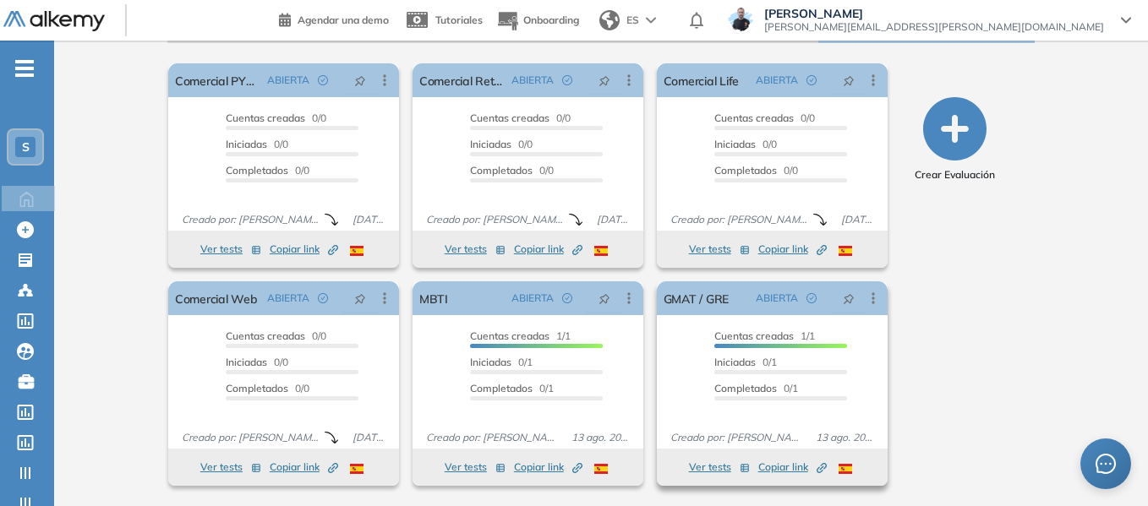
click at [780, 466] on span "Copiar link Created by potrace 1.16, written by Peter Selinger 2001-2019" at bounding box center [792, 467] width 68 height 15
click at [33, 71] on span "-" at bounding box center [24, 67] width 19 height 14
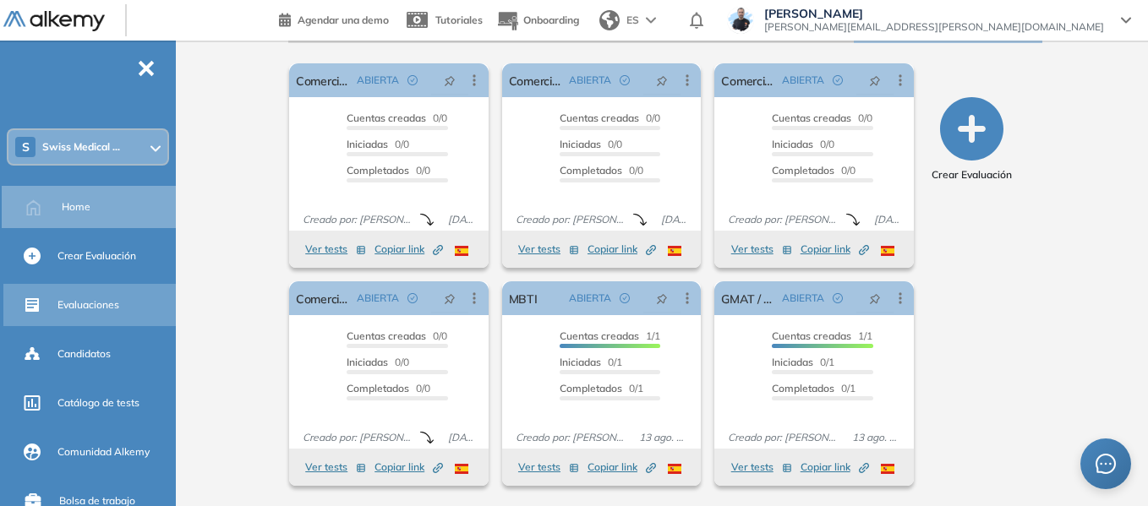
click at [101, 297] on div "Evaluaciones" at bounding box center [114, 305] width 115 height 29
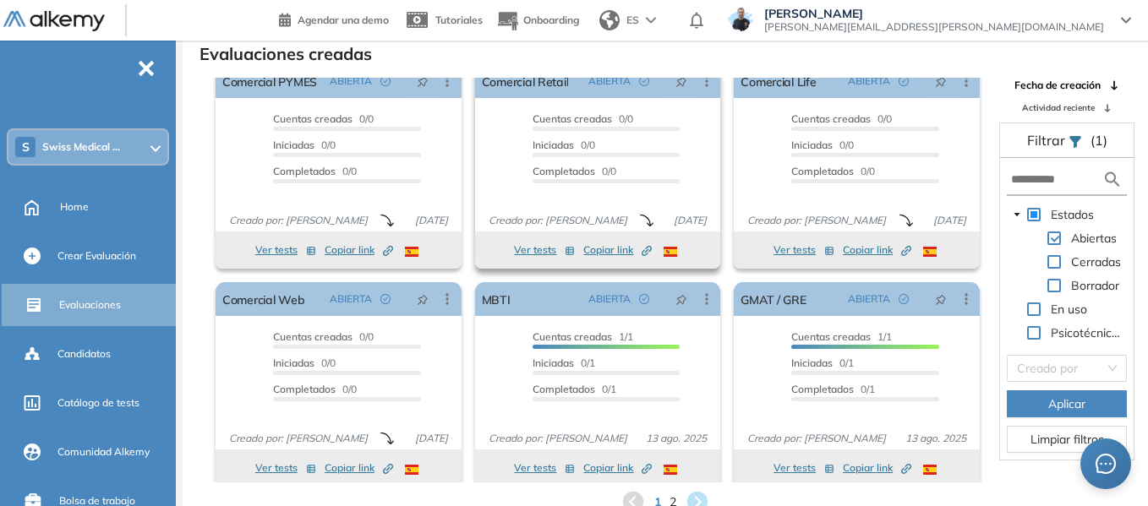
scroll to position [31, 0]
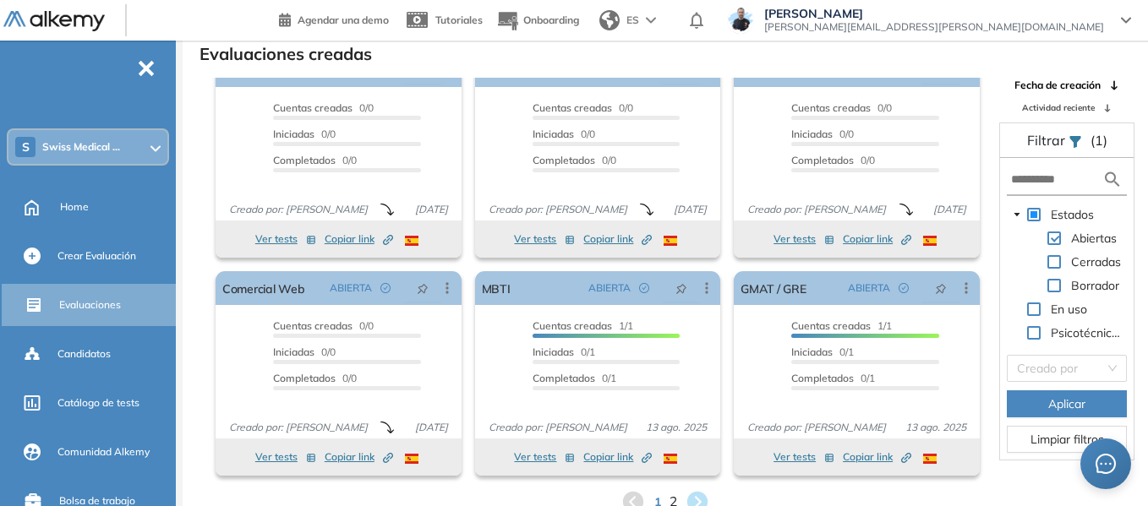
click at [672, 503] on span "2" at bounding box center [673, 502] width 8 height 19
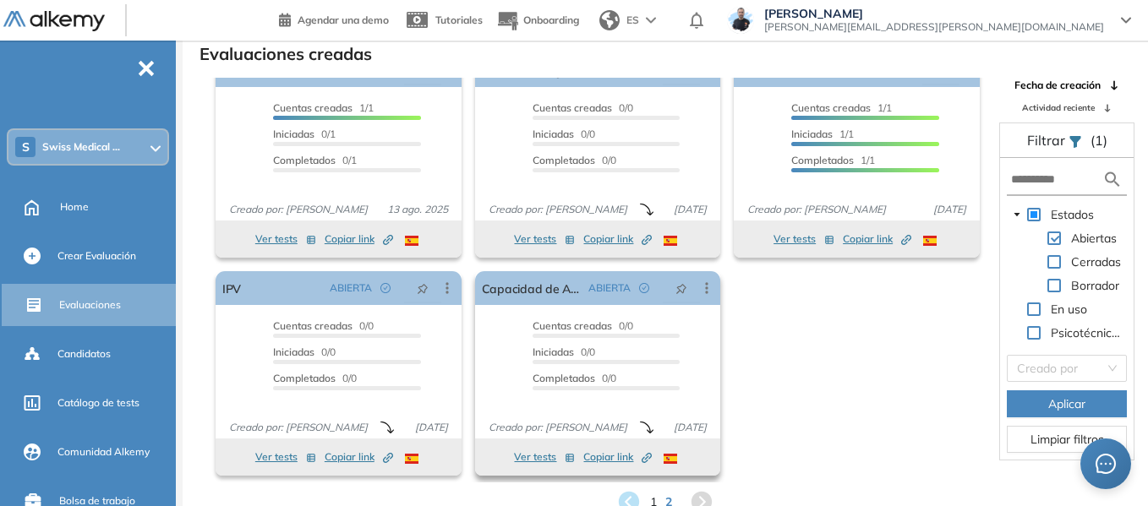
click at [599, 458] on span "Copiar link Created by potrace 1.16, written by Peter Selinger 2001-2019" at bounding box center [617, 457] width 68 height 15
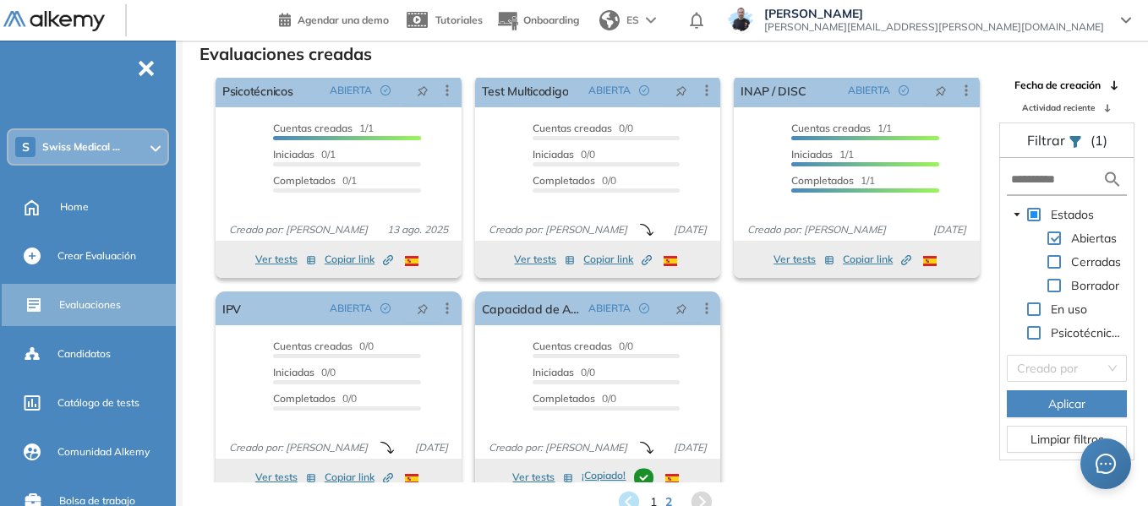
scroll to position [0, 0]
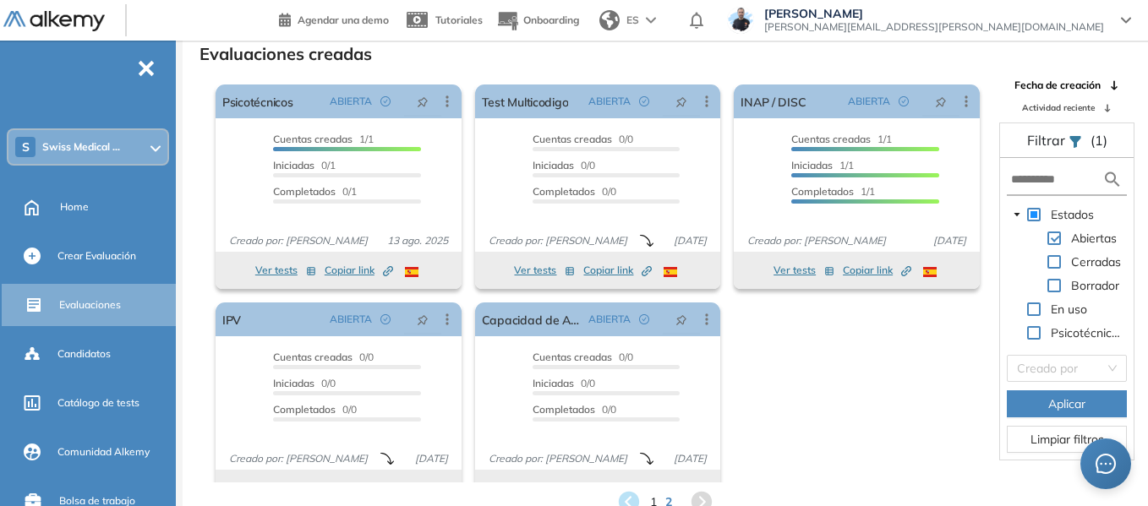
click at [95, 142] on span "Swiss Medical ..." at bounding box center [81, 147] width 78 height 14
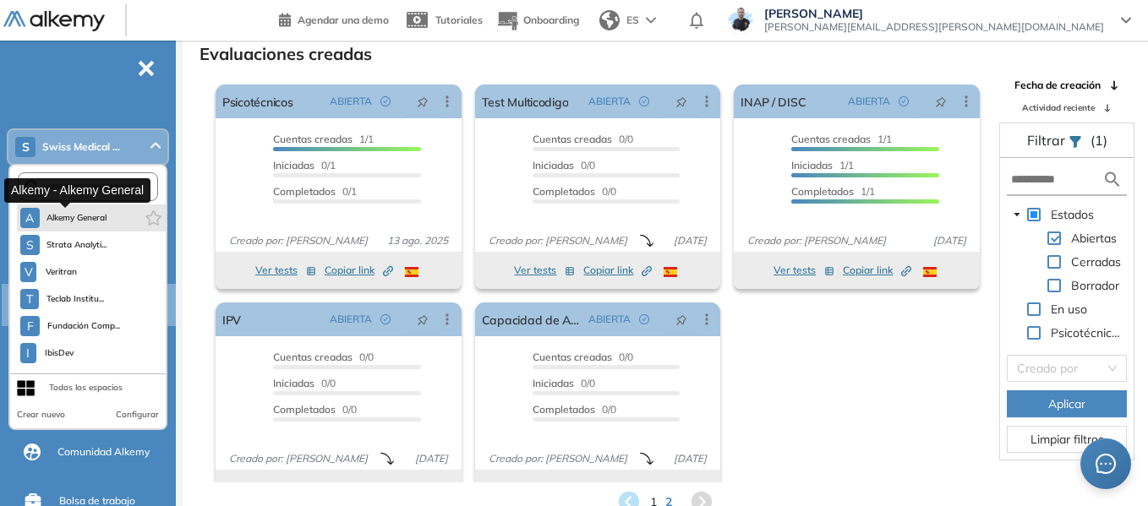
click at [105, 216] on span "Alkemy General" at bounding box center [76, 218] width 61 height 14
